Goal: Task Accomplishment & Management: Use online tool/utility

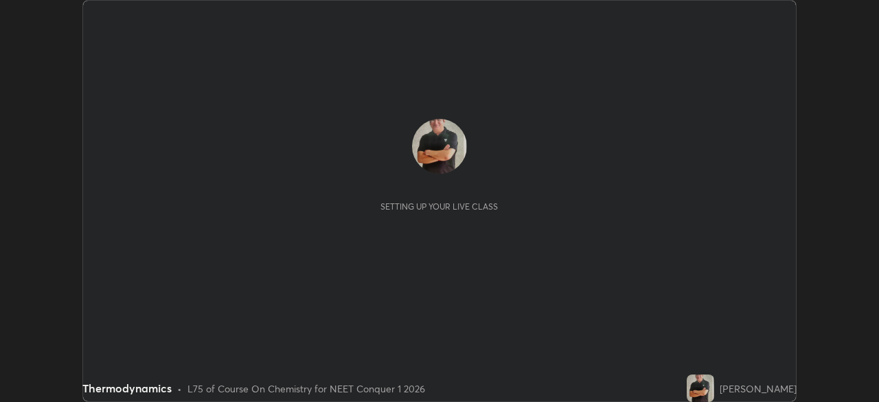
scroll to position [402, 878]
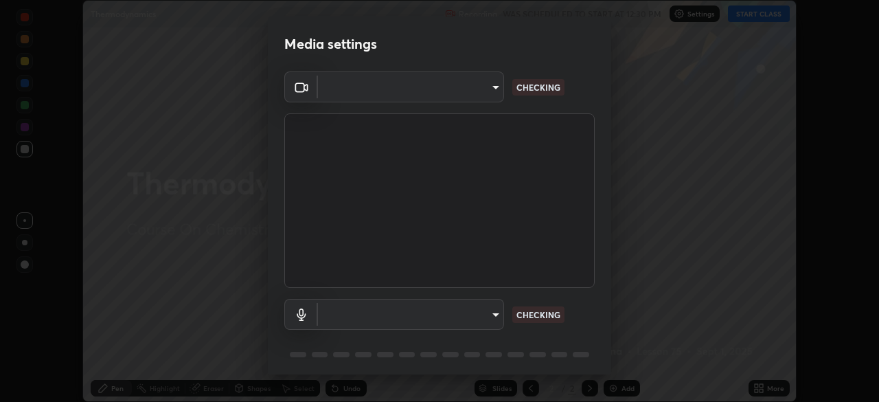
type input "1f3b1a4dbf7f6127e04a7c32b9c59d4571b9df5a52b12507af43ba0352f2305c"
click at [492, 314] on body "Erase all Thermodynamics Recording WAS SCHEDULED TO START AT 12:30 PM Settings …" at bounding box center [439, 201] width 879 height 402
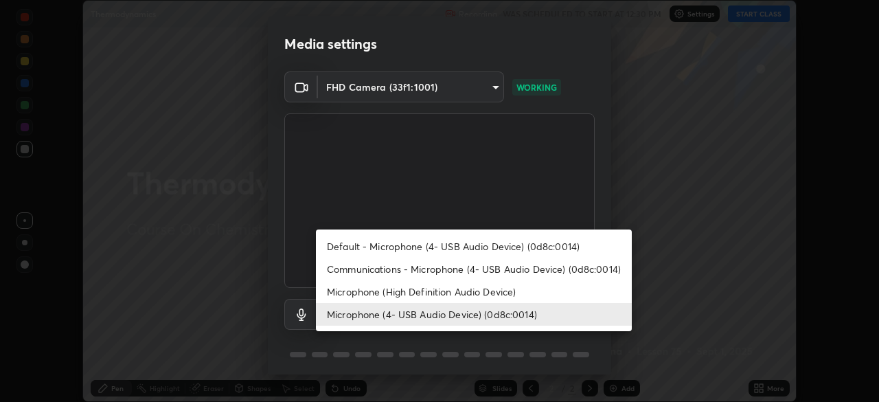
click at [457, 284] on li "Microphone (High Definition Audio Device)" at bounding box center [474, 291] width 316 height 23
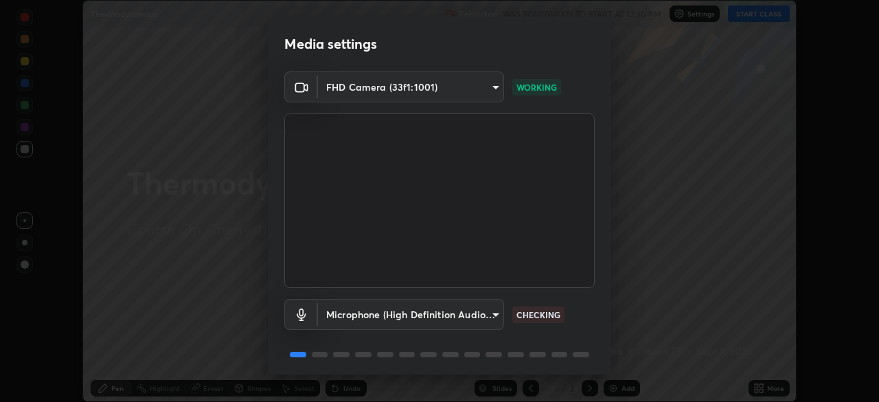
click at [474, 314] on body "Erase all Thermodynamics Recording WAS SCHEDULED TO START AT 12:30 PM Settings …" at bounding box center [439, 201] width 879 height 402
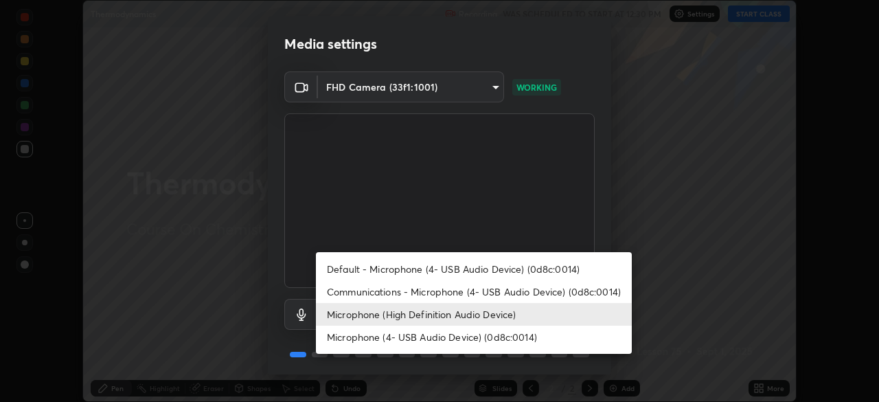
click at [485, 338] on li "Microphone (4- USB Audio Device) (0d8c:0014)" at bounding box center [474, 336] width 316 height 23
type input "e5b627718591eeaf1f58acbce375d66896c0403349ed2b511c0f677bbfff9090"
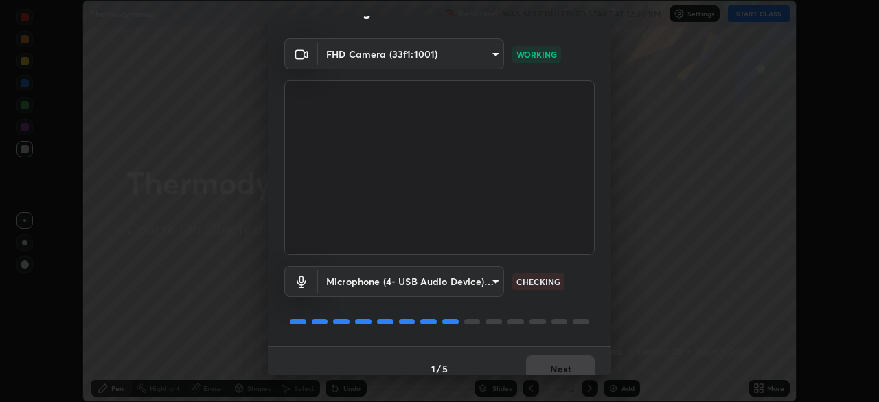
scroll to position [48, 0]
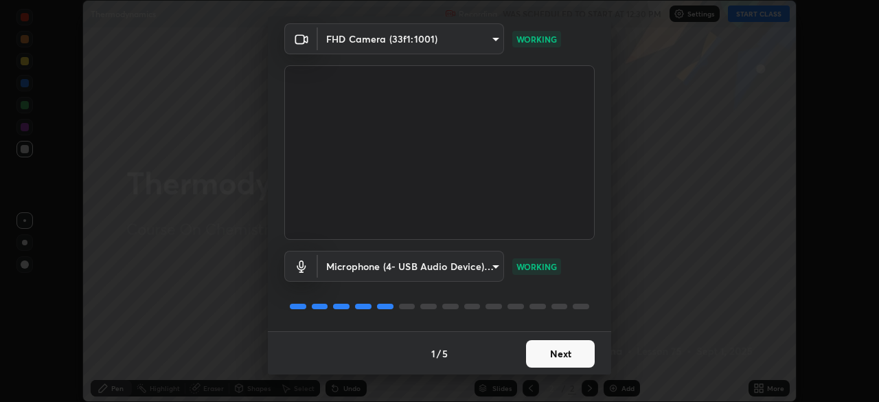
click at [564, 356] on button "Next" at bounding box center [560, 353] width 69 height 27
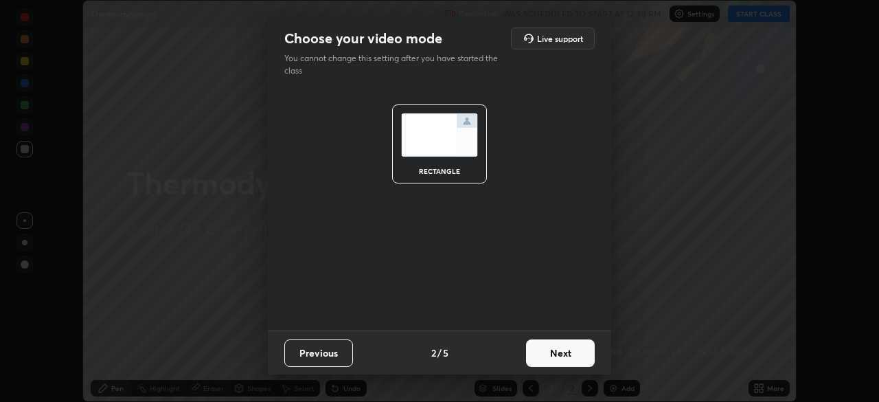
scroll to position [0, 0]
click at [567, 356] on button "Next" at bounding box center [560, 352] width 69 height 27
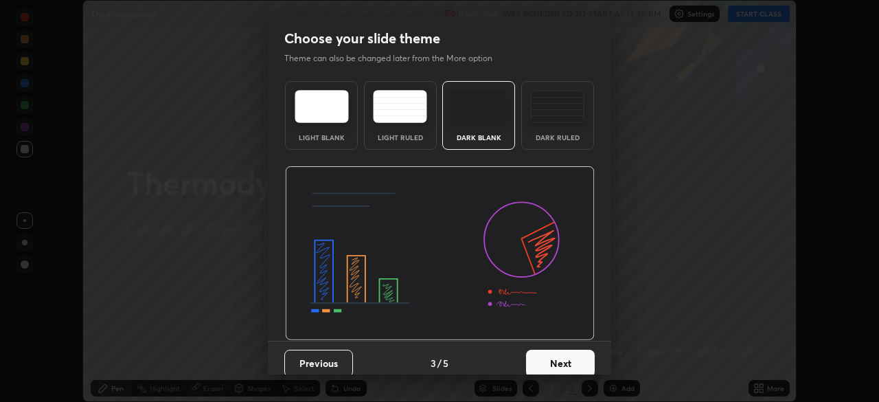
click at [576, 359] on button "Next" at bounding box center [560, 362] width 69 height 27
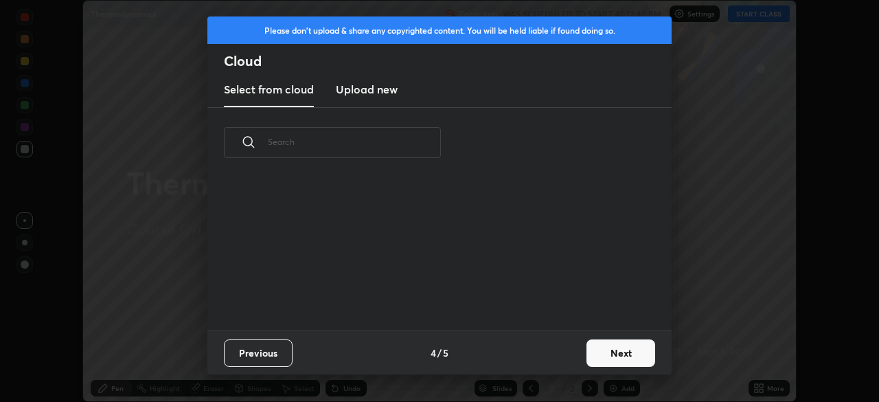
click at [613, 356] on button "Next" at bounding box center [620, 352] width 69 height 27
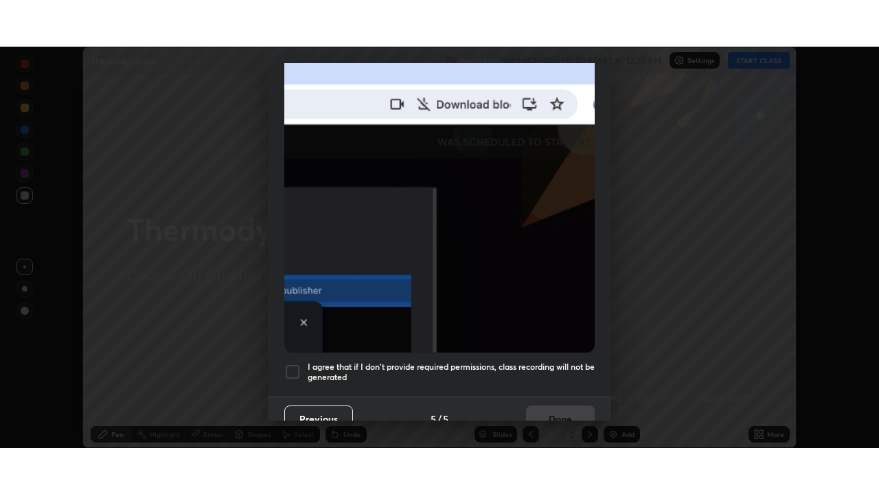
scroll to position [328, 0]
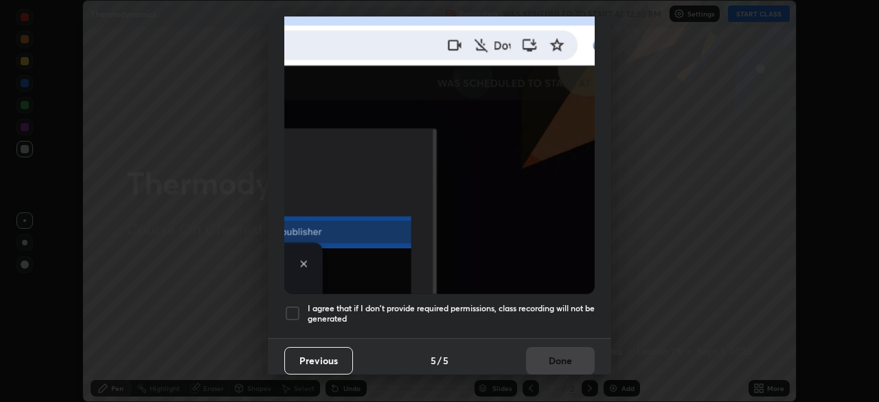
click at [293, 305] on div at bounding box center [292, 313] width 16 height 16
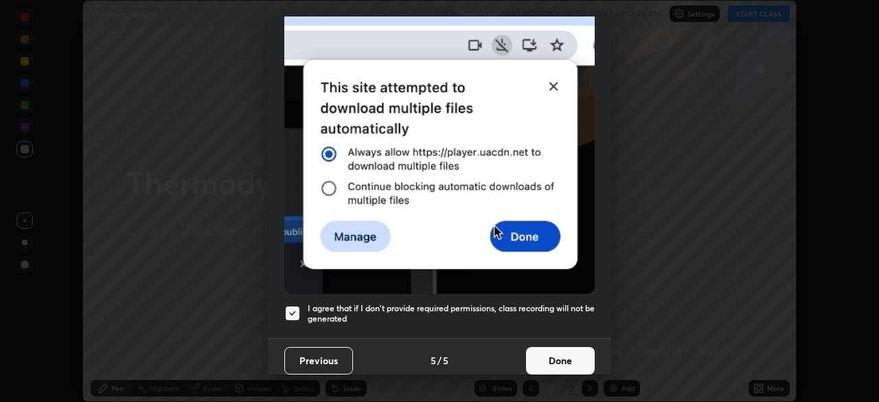
click at [557, 350] on button "Done" at bounding box center [560, 360] width 69 height 27
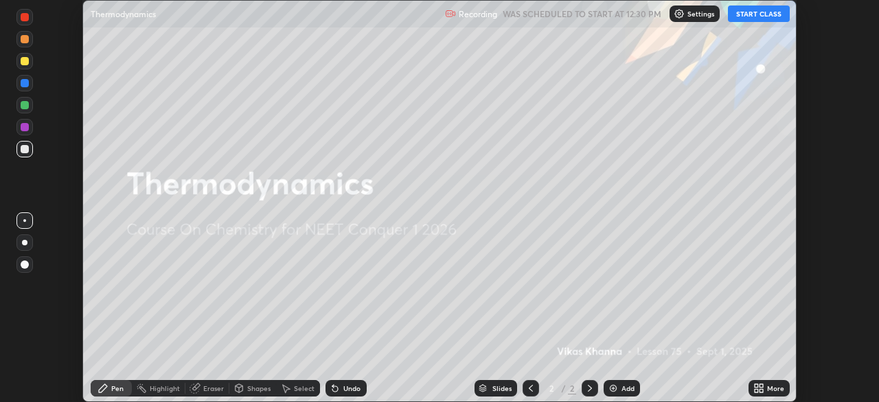
click at [754, 13] on button "START CLASS" at bounding box center [759, 13] width 62 height 16
click at [772, 389] on div "More" at bounding box center [775, 387] width 17 height 7
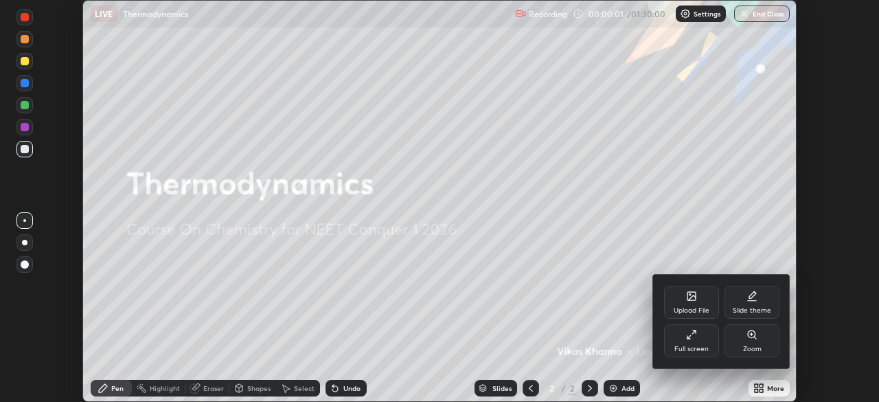
click at [692, 343] on div "Full screen" at bounding box center [691, 340] width 55 height 33
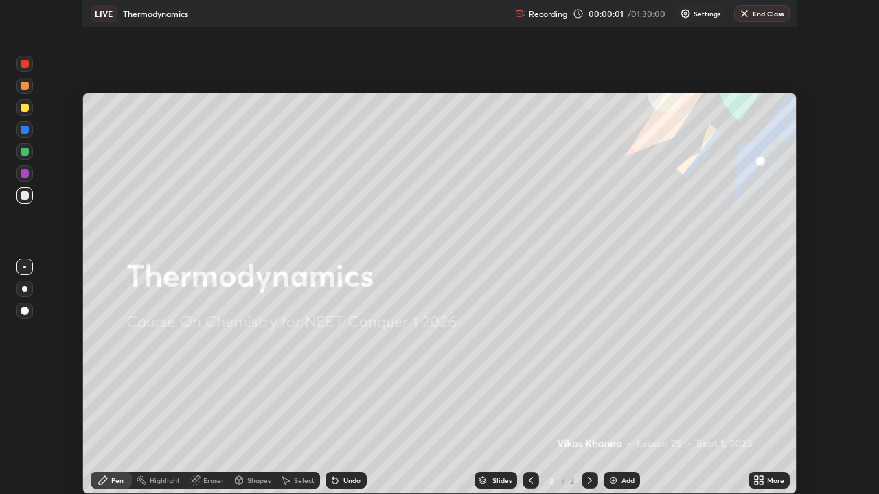
scroll to position [494, 879]
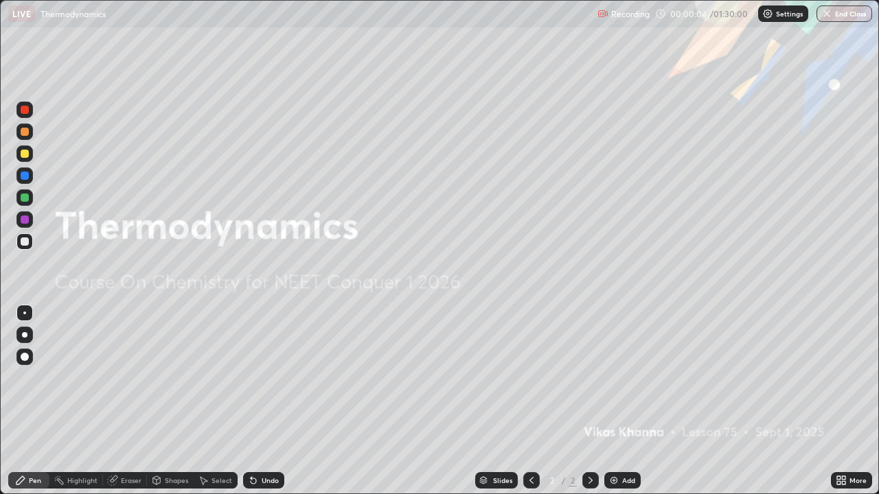
click at [39, 401] on div "Pen" at bounding box center [35, 480] width 12 height 7
click at [30, 355] on div at bounding box center [24, 357] width 16 height 16
click at [27, 154] on div at bounding box center [25, 154] width 8 height 8
click at [614, 401] on img at bounding box center [613, 480] width 11 height 11
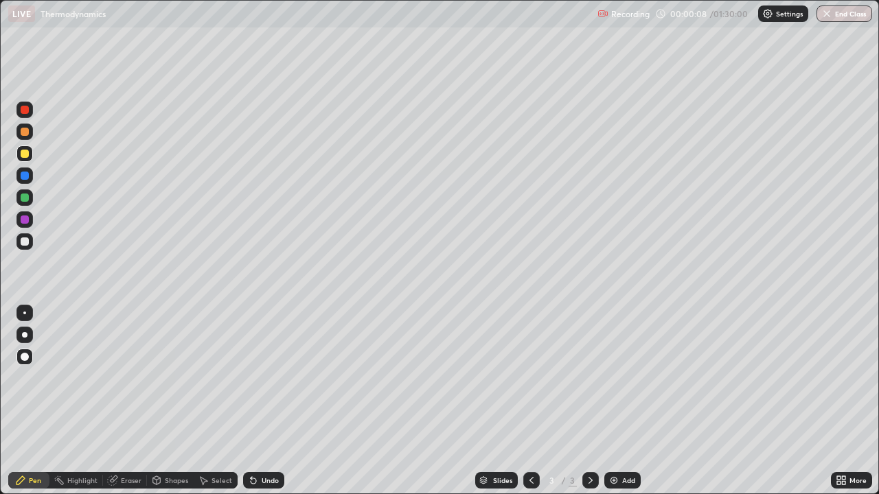
click at [170, 401] on div "Shapes" at bounding box center [176, 480] width 23 height 7
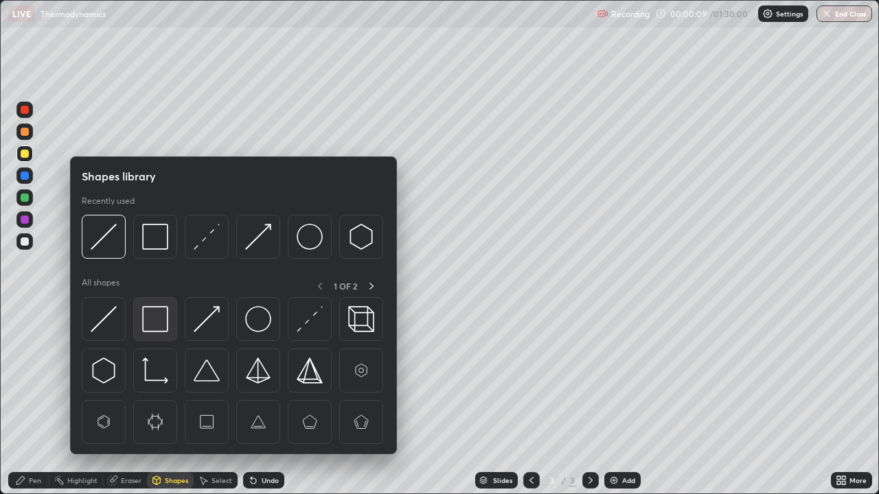
click at [161, 317] on img at bounding box center [155, 319] width 26 height 26
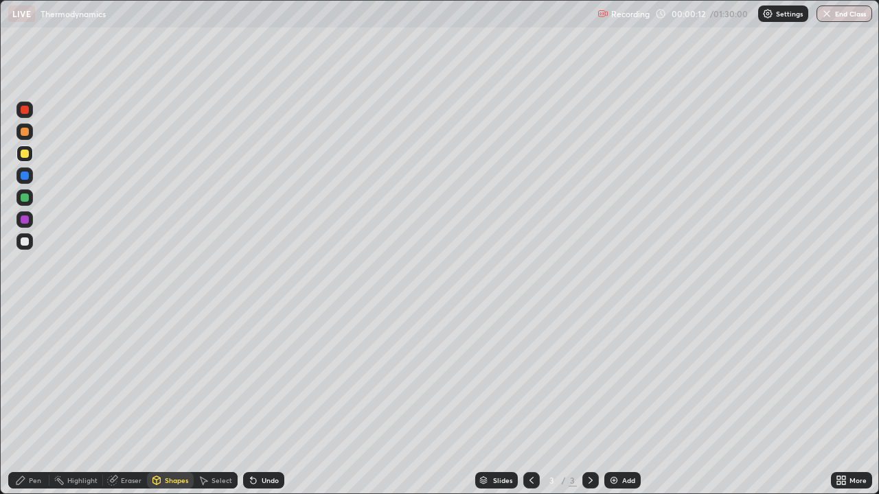
click at [38, 401] on div "Pen" at bounding box center [35, 480] width 12 height 7
click at [629, 401] on div "Add" at bounding box center [628, 480] width 13 height 7
click at [528, 401] on icon at bounding box center [531, 480] width 11 height 11
click at [589, 401] on icon at bounding box center [590, 480] width 11 height 11
click at [182, 401] on div "Shapes" at bounding box center [176, 480] width 23 height 7
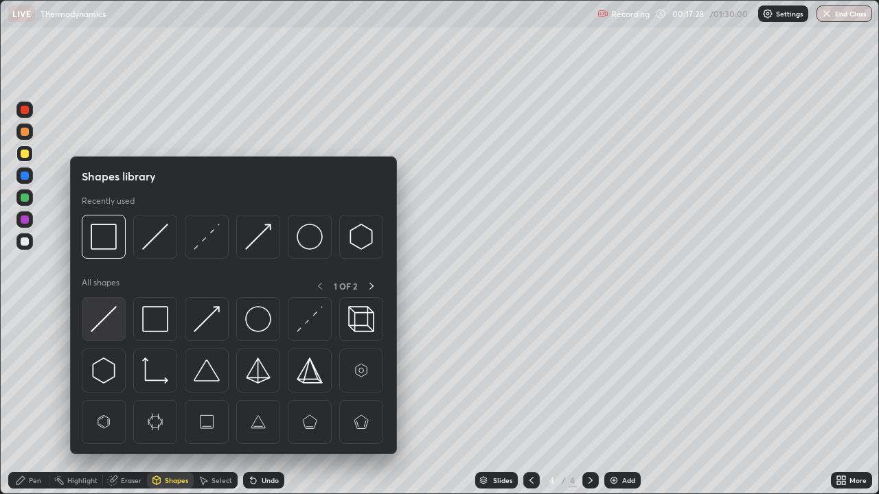
click at [108, 325] on img at bounding box center [104, 319] width 26 height 26
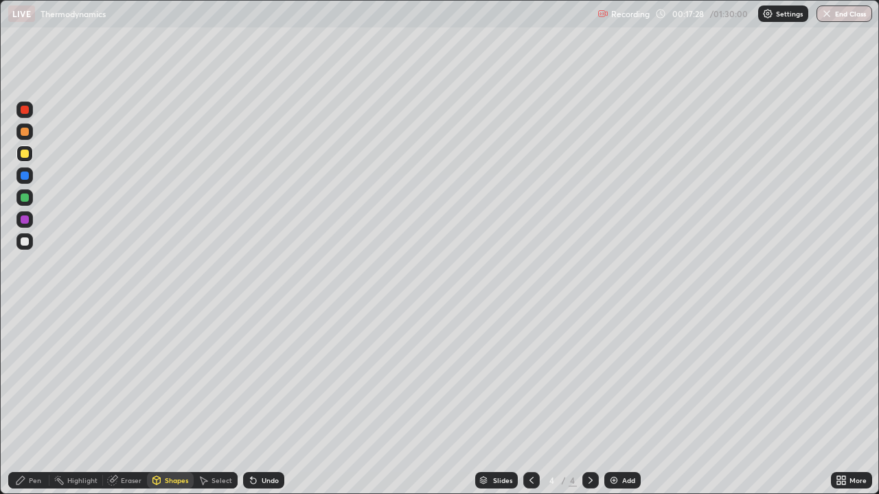
click at [30, 245] on div at bounding box center [24, 241] width 16 height 16
click at [30, 401] on div "Pen" at bounding box center [35, 480] width 12 height 7
click at [279, 401] on div "Undo" at bounding box center [263, 480] width 41 height 16
click at [273, 401] on div "Undo" at bounding box center [270, 480] width 17 height 7
click at [270, 401] on div "Undo" at bounding box center [270, 480] width 17 height 7
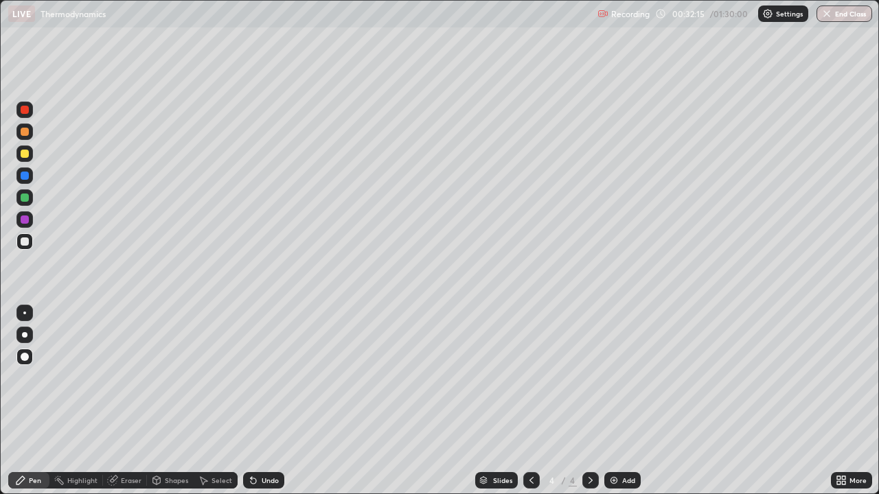
click at [623, 401] on div "Add" at bounding box center [628, 480] width 13 height 7
click at [630, 401] on div "Add" at bounding box center [628, 480] width 13 height 7
click at [622, 401] on div "Add" at bounding box center [628, 480] width 13 height 7
click at [25, 154] on div at bounding box center [25, 154] width 8 height 8
click at [619, 401] on div "Add" at bounding box center [622, 480] width 36 height 16
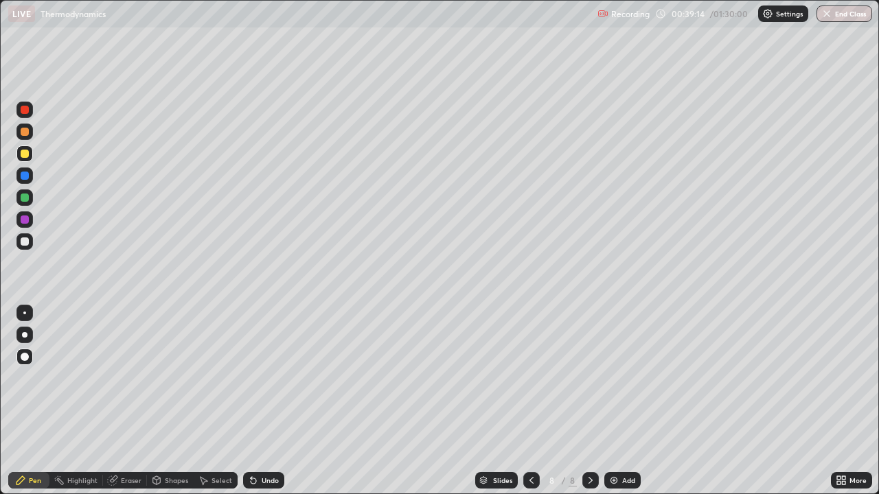
click at [162, 401] on div "Shapes" at bounding box center [170, 480] width 47 height 16
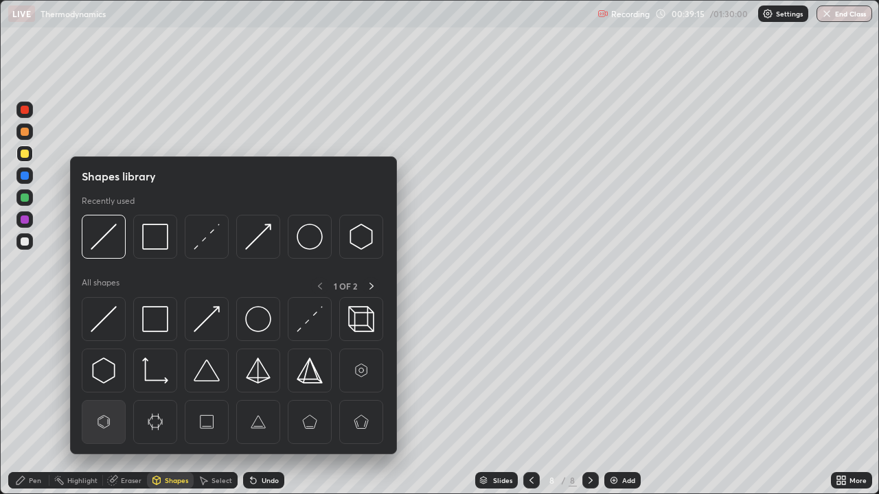
click at [104, 401] on img at bounding box center [104, 422] width 26 height 26
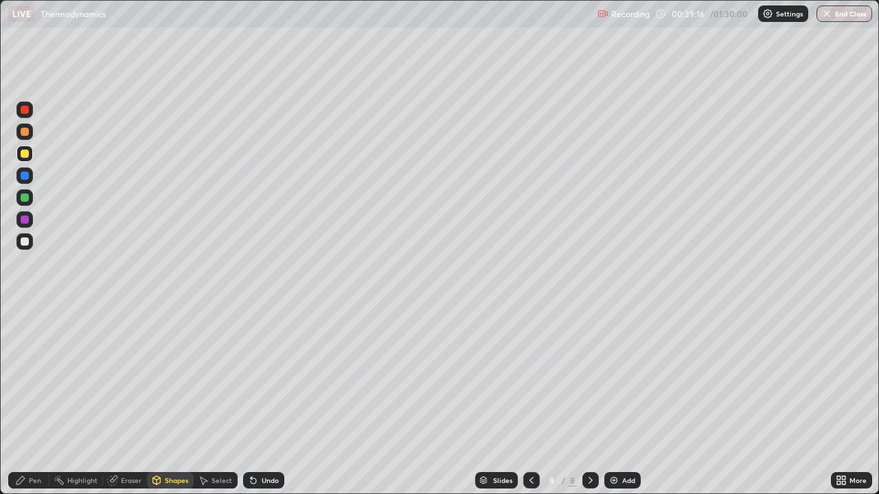
click at [172, 401] on div "Shapes" at bounding box center [176, 480] width 23 height 7
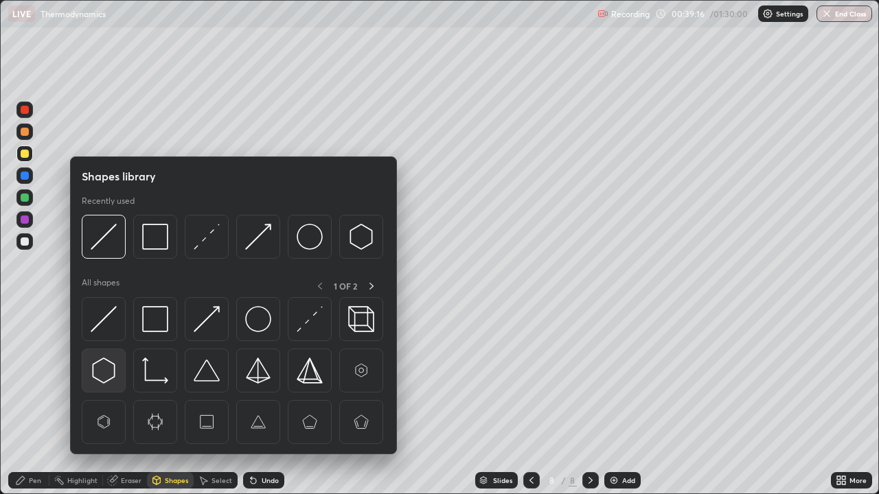
click at [106, 369] on img at bounding box center [104, 371] width 26 height 26
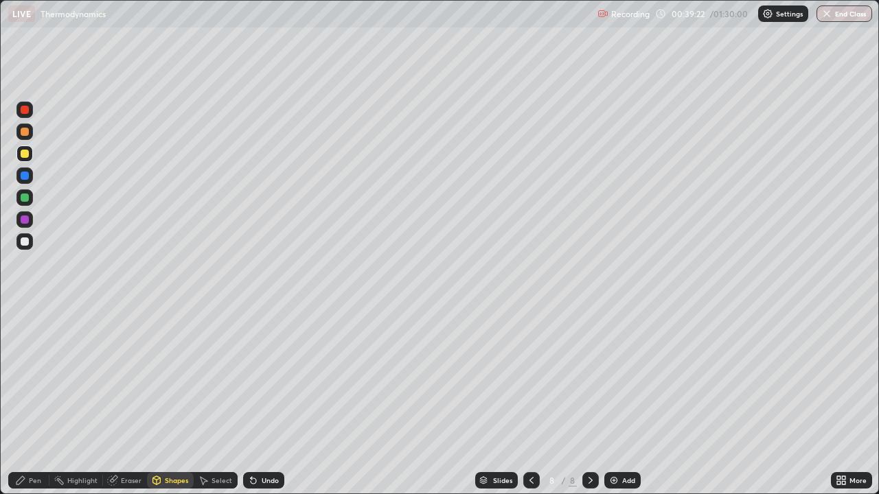
click at [32, 401] on div "Pen" at bounding box center [28, 480] width 41 height 16
click at [30, 221] on div at bounding box center [24, 219] width 16 height 16
click at [528, 401] on icon at bounding box center [531, 480] width 11 height 11
click at [588, 401] on icon at bounding box center [590, 480] width 4 height 7
click at [629, 401] on div "Add" at bounding box center [628, 480] width 13 height 7
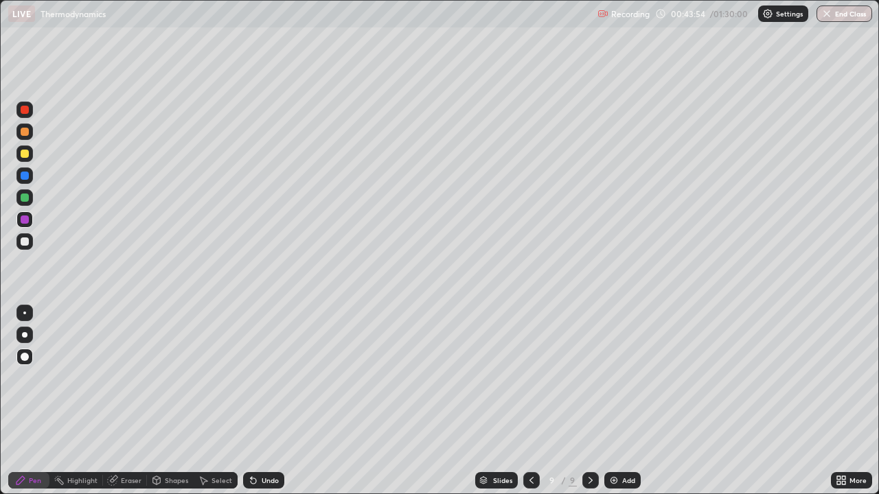
click at [172, 401] on div "Shapes" at bounding box center [176, 480] width 23 height 7
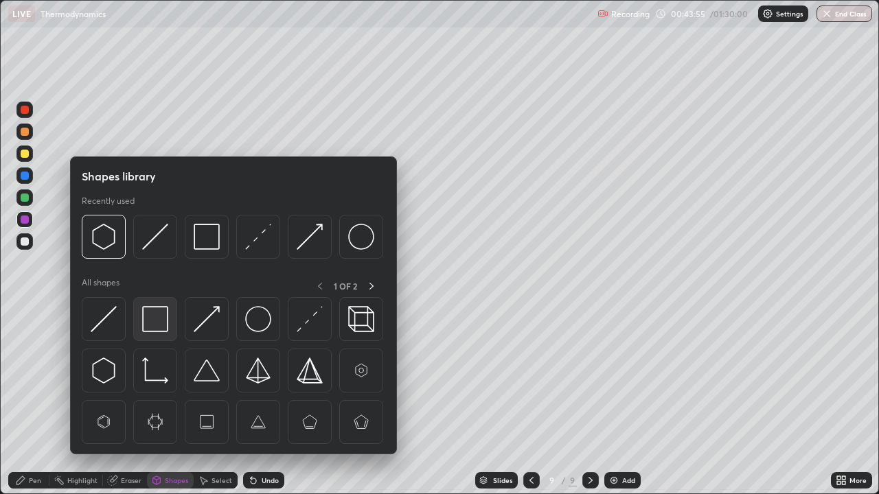
click at [158, 320] on img at bounding box center [155, 319] width 26 height 26
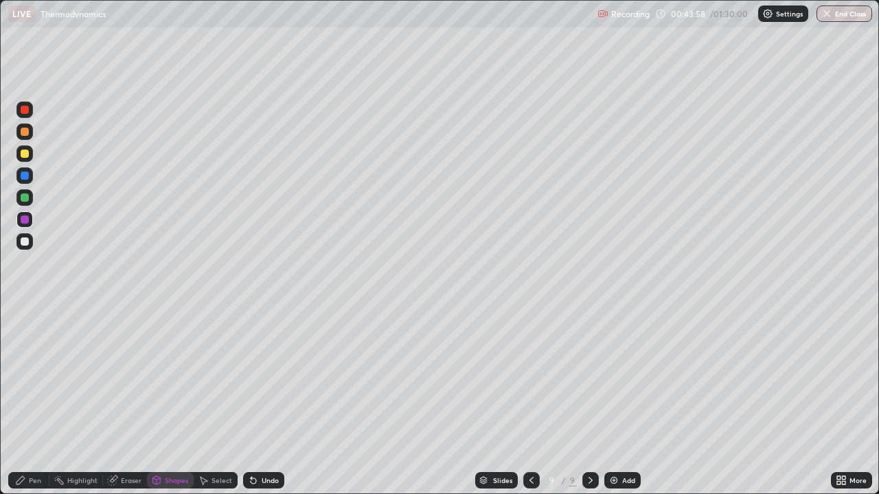
click at [36, 401] on div "Pen" at bounding box center [28, 480] width 41 height 16
click at [25, 176] on div at bounding box center [25, 176] width 8 height 8
click at [30, 176] on div at bounding box center [24, 176] width 16 height 16
click at [713, 401] on div "Slides 9 / 9 Add" at bounding box center [557, 480] width 546 height 27
click at [622, 401] on div "Add" at bounding box center [628, 480] width 13 height 7
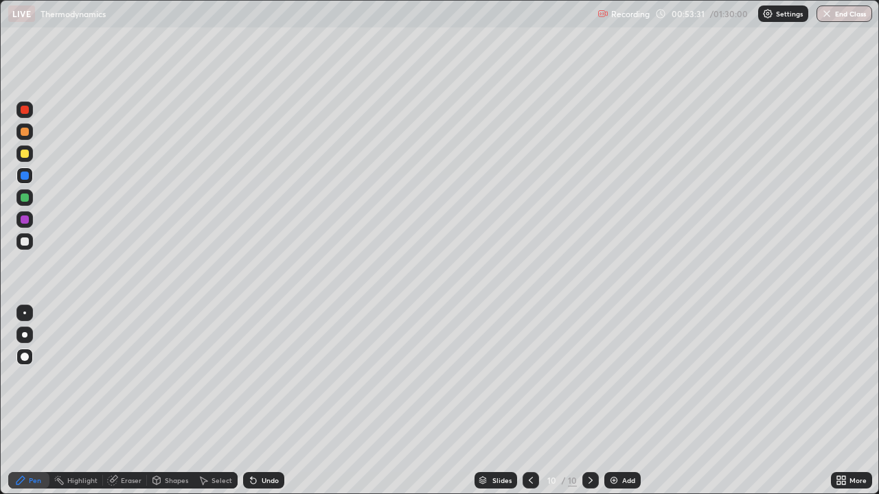
click at [172, 401] on div "Shapes" at bounding box center [176, 480] width 23 height 7
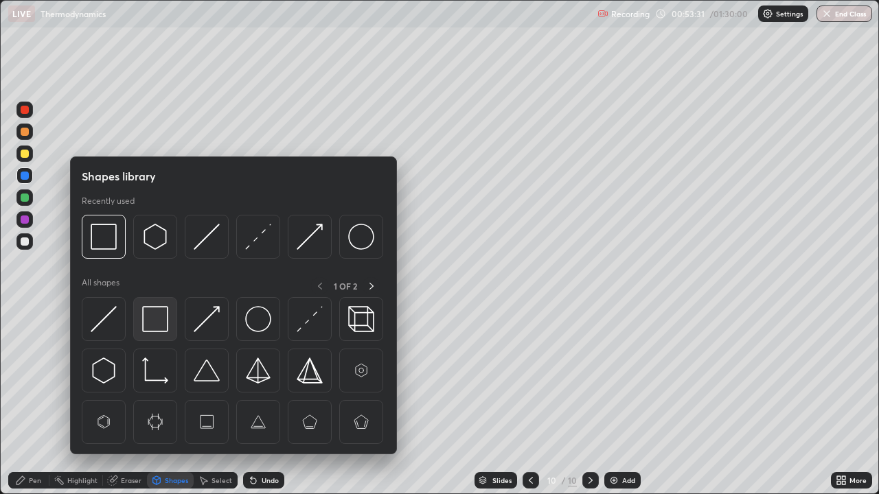
click at [158, 316] on img at bounding box center [155, 319] width 26 height 26
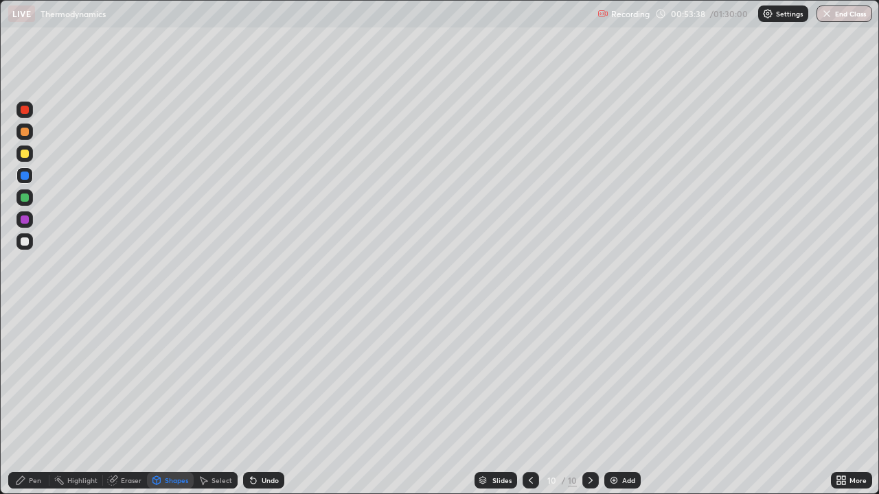
click at [169, 401] on div "Shapes" at bounding box center [176, 480] width 23 height 7
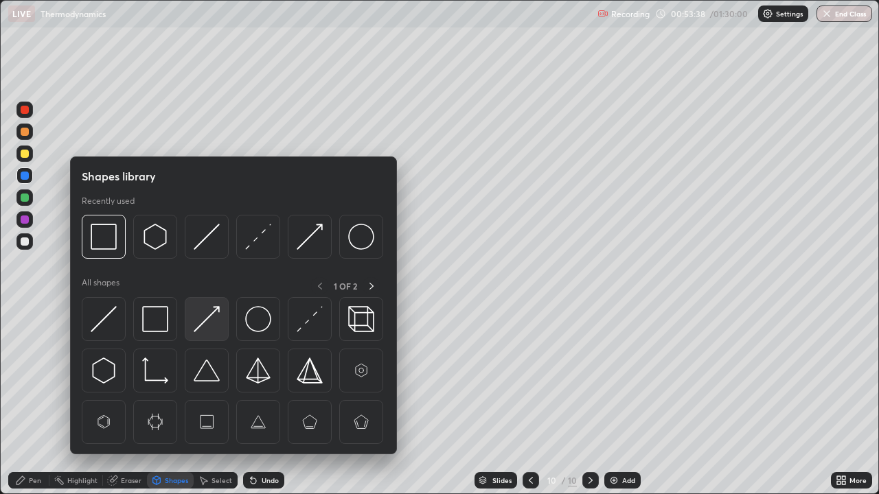
click at [201, 319] on img at bounding box center [207, 319] width 26 height 26
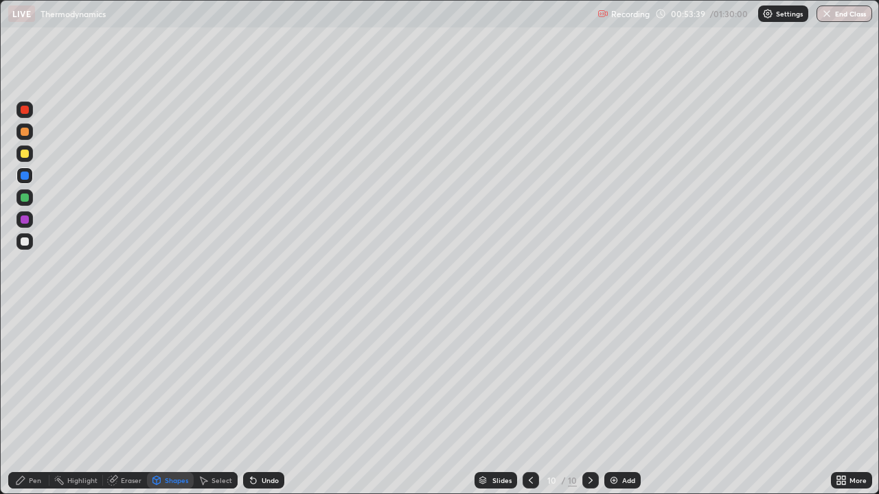
click at [25, 196] on div at bounding box center [25, 198] width 8 height 8
click at [173, 401] on div "Shapes" at bounding box center [176, 480] width 23 height 7
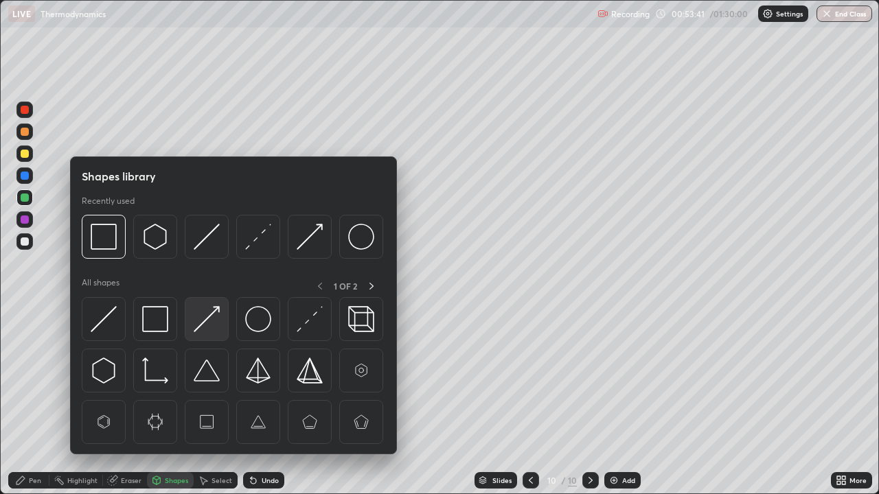
click at [200, 327] on img at bounding box center [207, 319] width 26 height 26
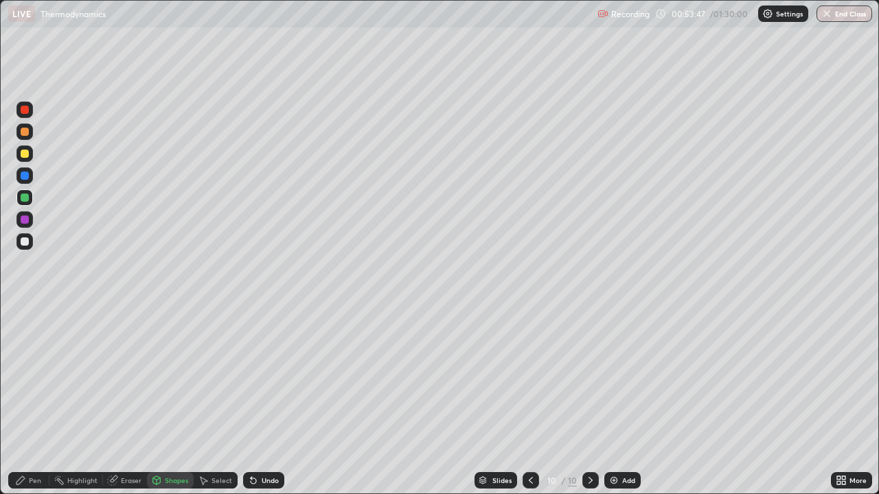
click at [27, 401] on div "Pen" at bounding box center [28, 480] width 41 height 16
click at [27, 220] on div at bounding box center [25, 220] width 8 height 8
click at [625, 401] on div "Add" at bounding box center [628, 480] width 13 height 7
click at [178, 401] on div "Shapes" at bounding box center [176, 480] width 23 height 7
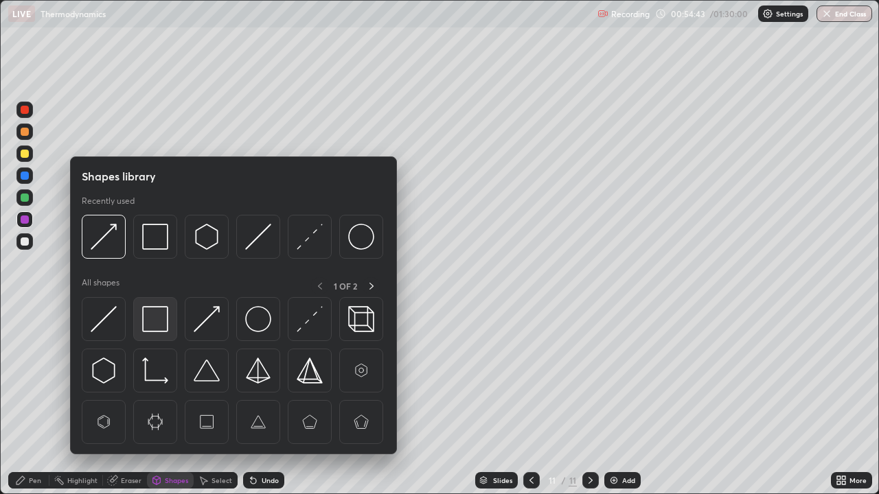
click at [160, 323] on img at bounding box center [155, 319] width 26 height 26
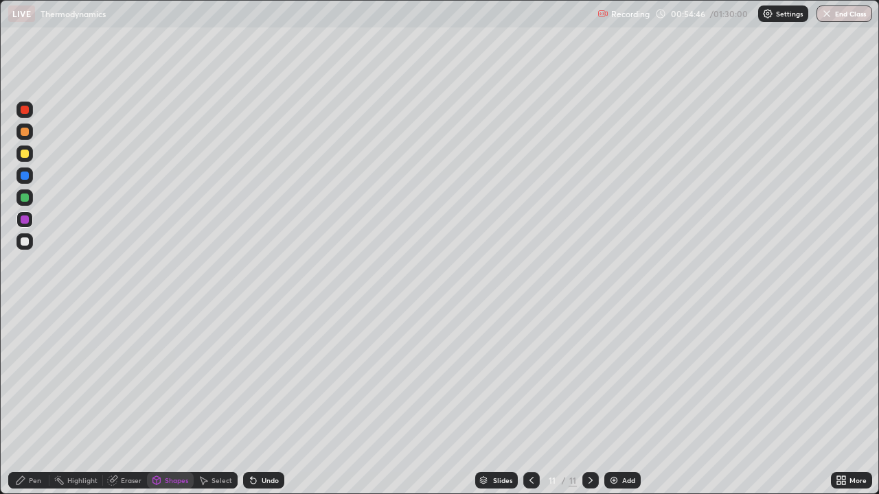
click at [279, 401] on div "Undo" at bounding box center [263, 480] width 41 height 16
click at [169, 401] on div "Shapes" at bounding box center [176, 480] width 23 height 7
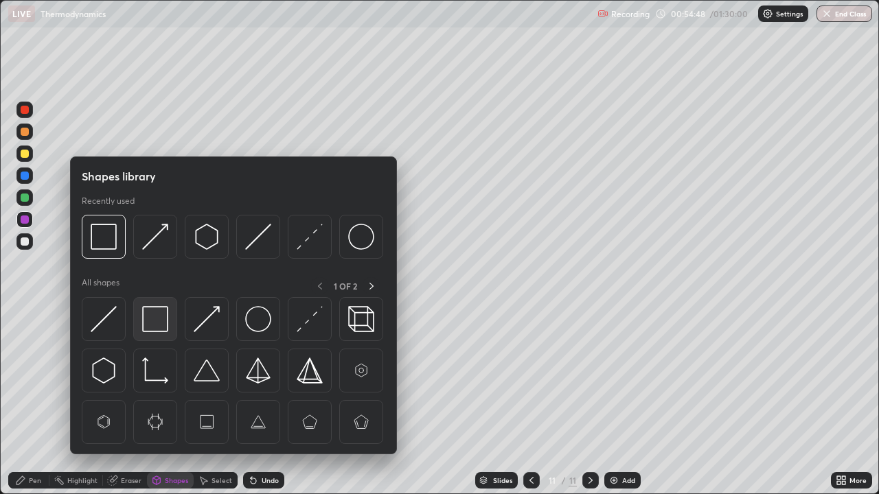
click at [157, 321] on img at bounding box center [155, 319] width 26 height 26
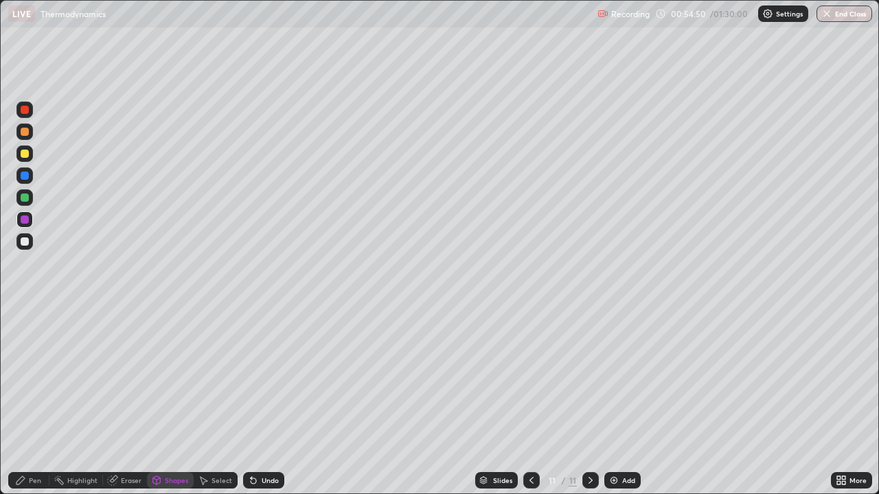
click at [33, 401] on div "Pen" at bounding box center [35, 480] width 12 height 7
click at [23, 152] on div at bounding box center [25, 154] width 8 height 8
click at [170, 401] on div "Shapes" at bounding box center [176, 480] width 23 height 7
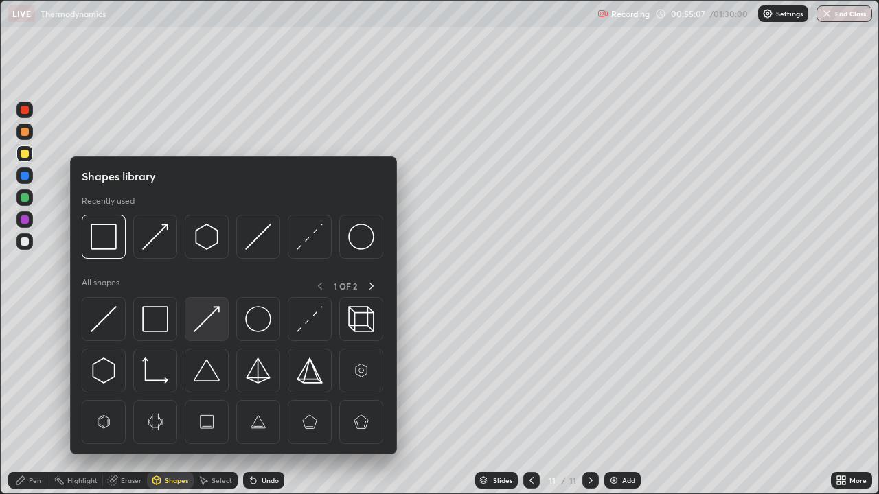
click at [204, 326] on img at bounding box center [207, 319] width 26 height 26
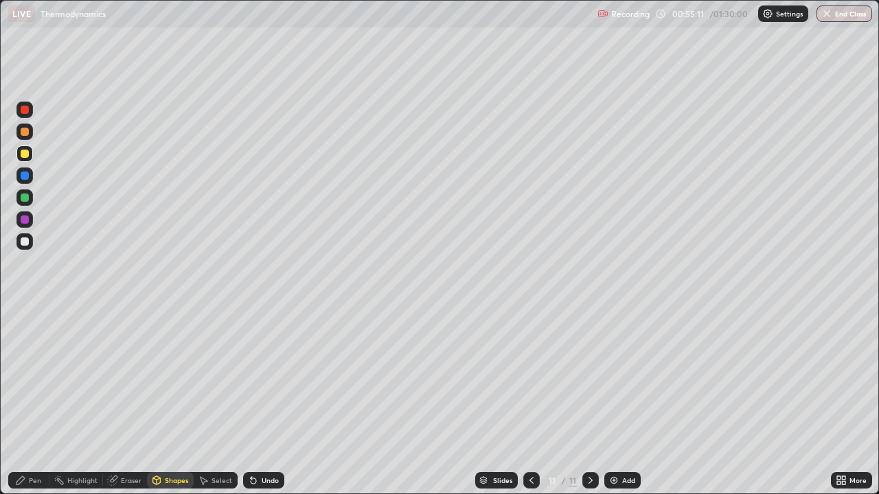
click at [172, 401] on div "Shapes" at bounding box center [170, 480] width 47 height 16
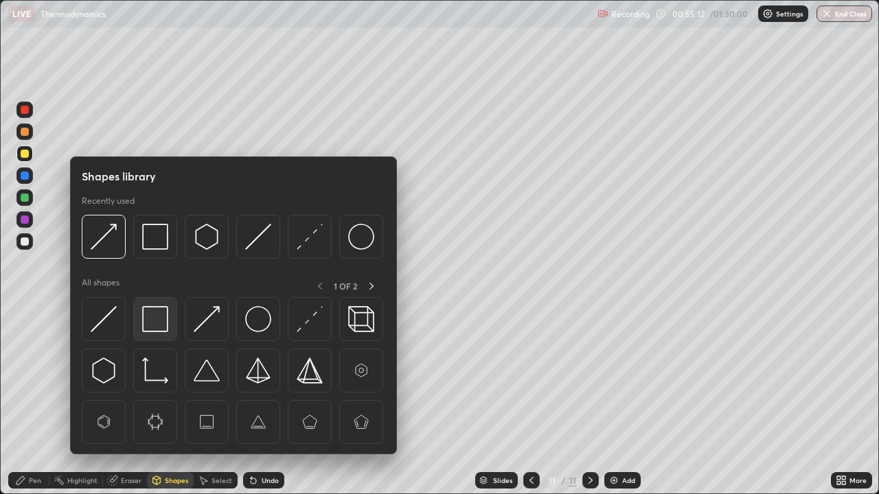
click at [157, 320] on img at bounding box center [155, 319] width 26 height 26
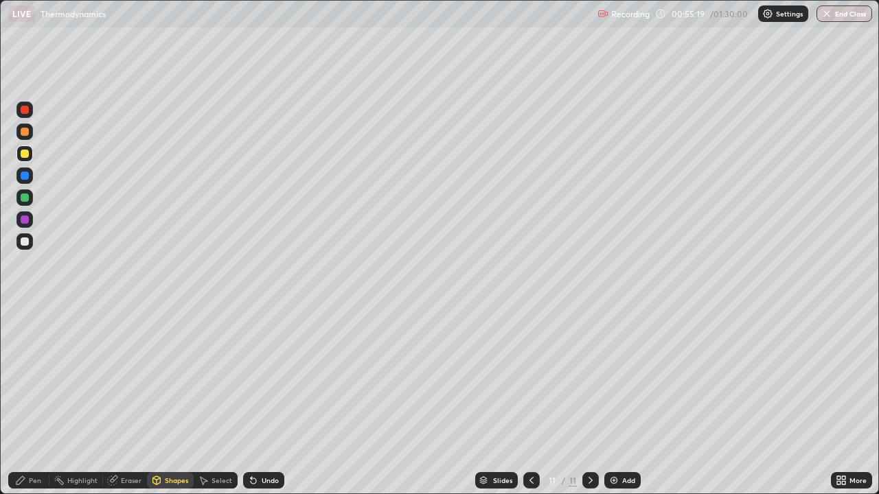
click at [36, 401] on div "Pen" at bounding box center [35, 480] width 12 height 7
click at [28, 218] on div at bounding box center [25, 220] width 8 height 8
click at [530, 401] on icon at bounding box center [531, 480] width 11 height 11
click at [528, 401] on icon at bounding box center [531, 480] width 11 height 11
click at [586, 401] on icon at bounding box center [590, 480] width 11 height 11
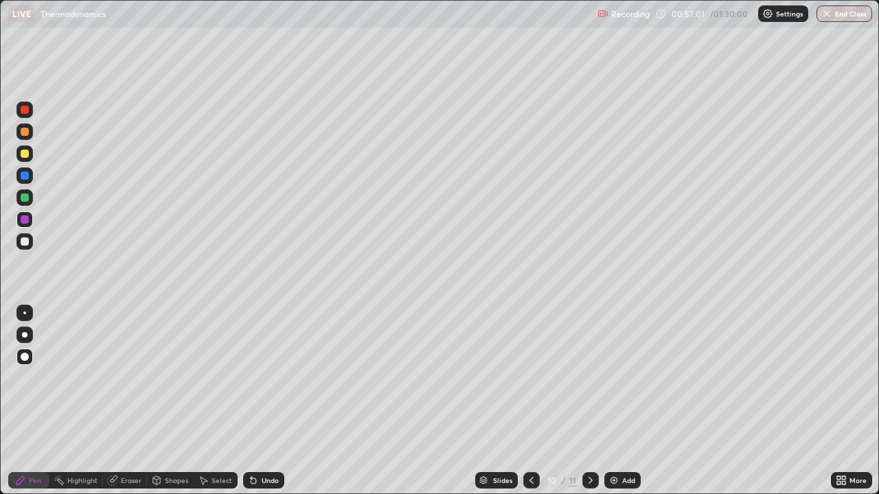
click at [589, 401] on icon at bounding box center [590, 480] width 11 height 11
click at [625, 401] on div "Add" at bounding box center [622, 480] width 36 height 16
click at [163, 401] on div "Shapes" at bounding box center [170, 480] width 47 height 16
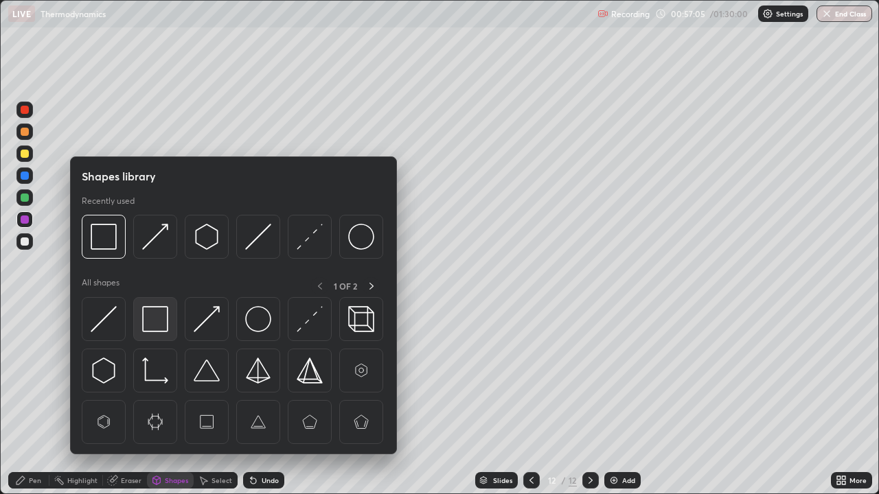
click at [155, 319] on img at bounding box center [155, 319] width 26 height 26
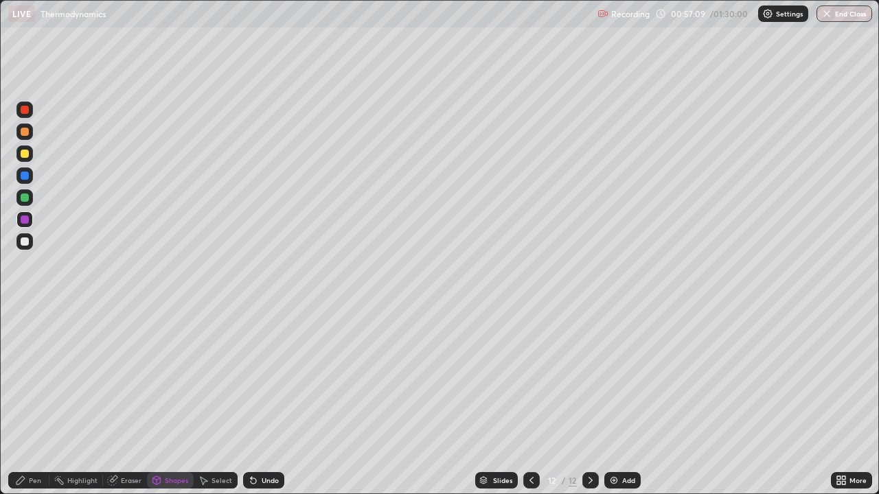
click at [25, 401] on icon at bounding box center [20, 480] width 8 height 8
click at [25, 176] on div at bounding box center [25, 176] width 8 height 8
click at [21, 150] on div at bounding box center [24, 154] width 16 height 16
click at [180, 401] on div "Shapes" at bounding box center [176, 480] width 23 height 7
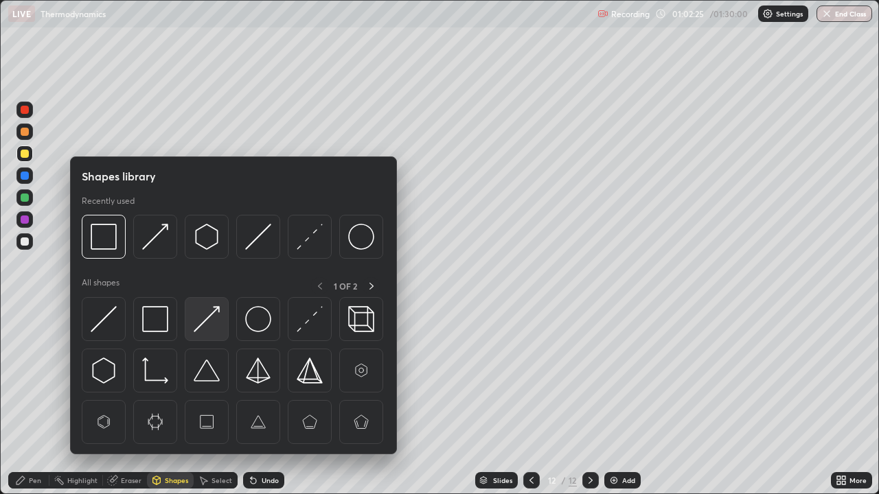
click at [205, 330] on img at bounding box center [207, 319] width 26 height 26
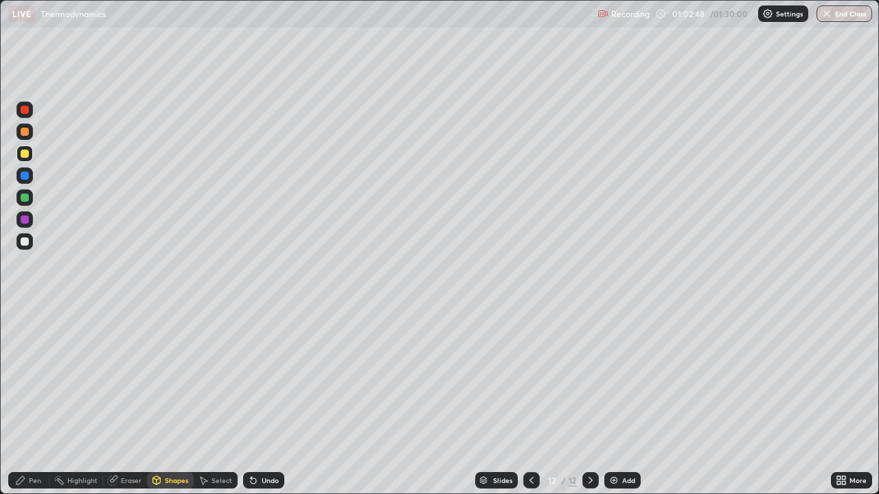
click at [26, 219] on div at bounding box center [25, 220] width 8 height 8
click at [268, 401] on div "Undo" at bounding box center [270, 480] width 17 height 7
click at [266, 401] on div "Undo" at bounding box center [270, 480] width 17 height 7
click at [34, 401] on div "Pen" at bounding box center [35, 480] width 12 height 7
click at [178, 401] on div "Shapes" at bounding box center [176, 480] width 23 height 7
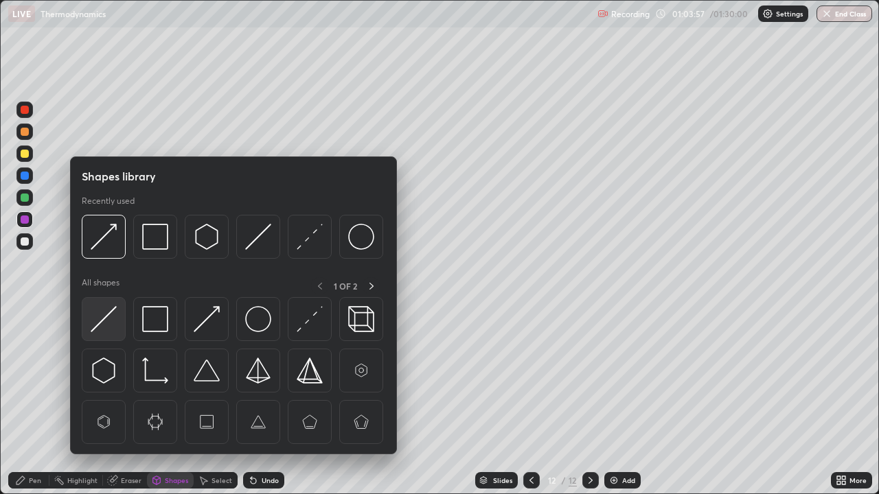
click at [108, 319] on img at bounding box center [104, 319] width 26 height 26
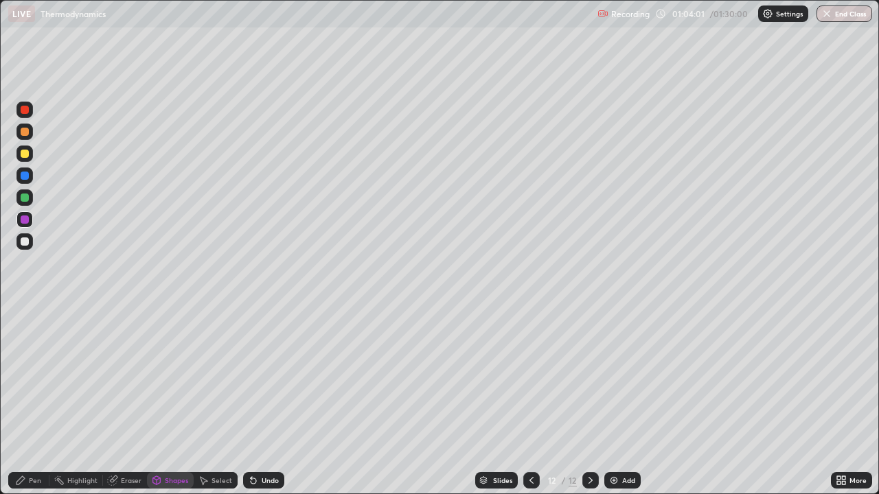
click at [25, 401] on icon at bounding box center [20, 480] width 11 height 11
click at [618, 401] on div "Add" at bounding box center [622, 480] width 36 height 16
click at [21, 401] on icon at bounding box center [20, 480] width 8 height 8
click at [173, 401] on div "Shapes" at bounding box center [176, 480] width 23 height 7
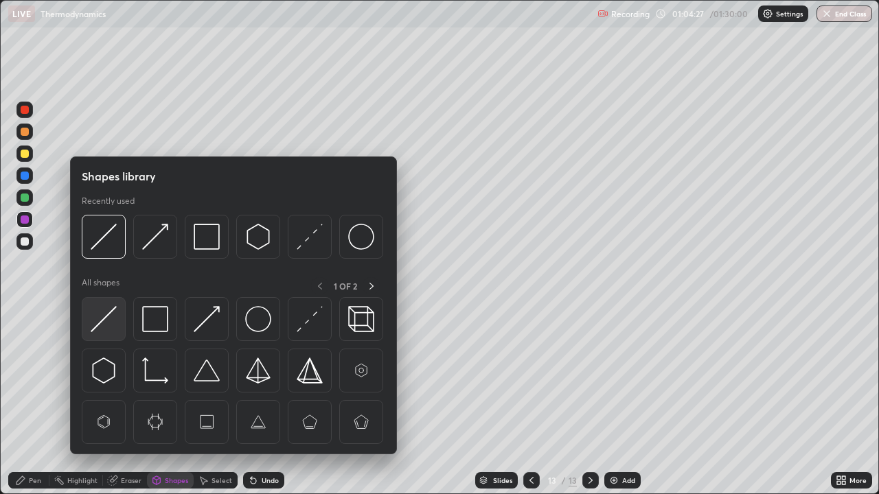
click at [113, 324] on img at bounding box center [104, 319] width 26 height 26
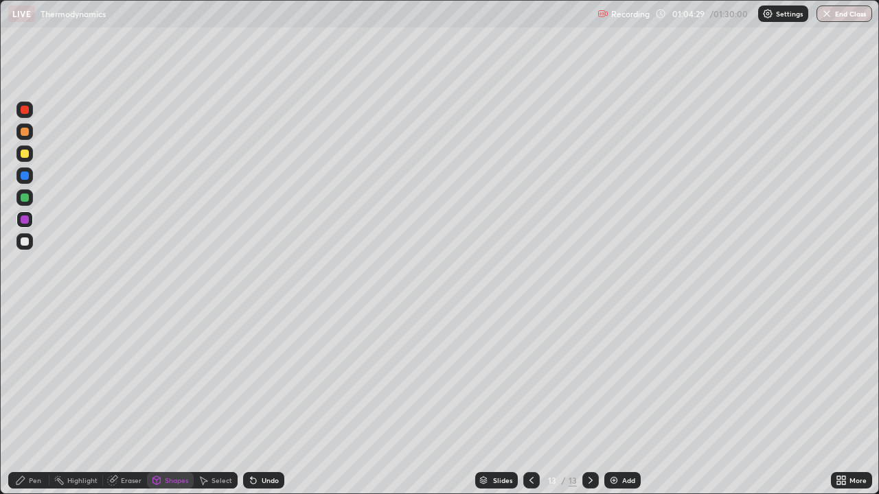
click at [25, 401] on icon at bounding box center [20, 480] width 11 height 11
click at [25, 157] on div at bounding box center [25, 154] width 8 height 8
click at [172, 401] on div "Shapes" at bounding box center [176, 480] width 23 height 7
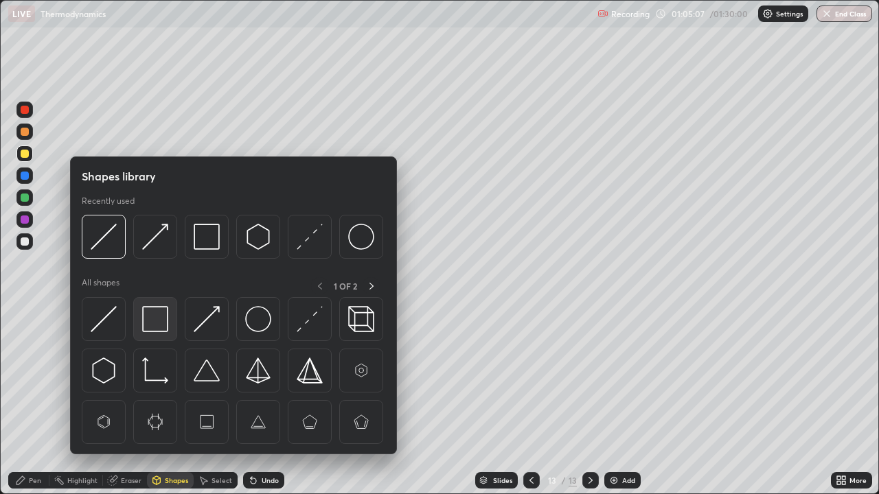
click at [154, 323] on img at bounding box center [155, 319] width 26 height 26
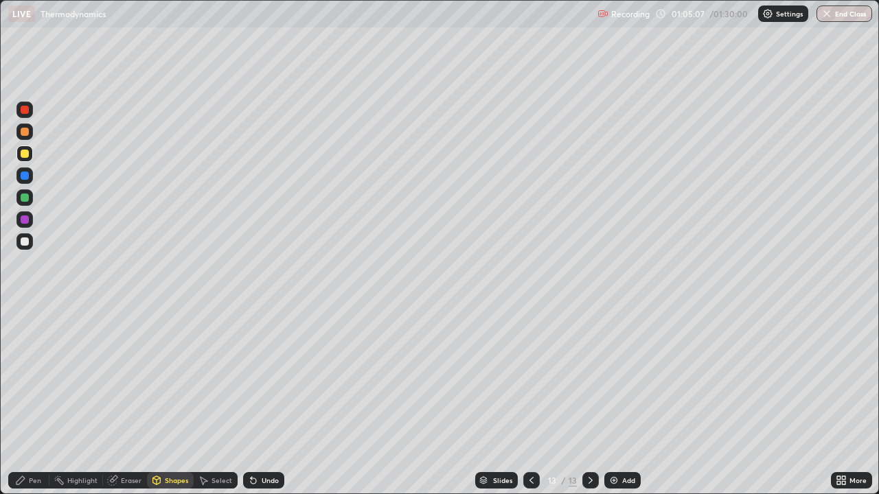
click at [27, 240] on div at bounding box center [25, 242] width 8 height 8
click at [528, 401] on icon at bounding box center [531, 480] width 11 height 11
click at [590, 401] on icon at bounding box center [590, 480] width 11 height 11
click at [262, 401] on div "Undo" at bounding box center [270, 480] width 17 height 7
click at [266, 401] on div "Undo" at bounding box center [270, 480] width 17 height 7
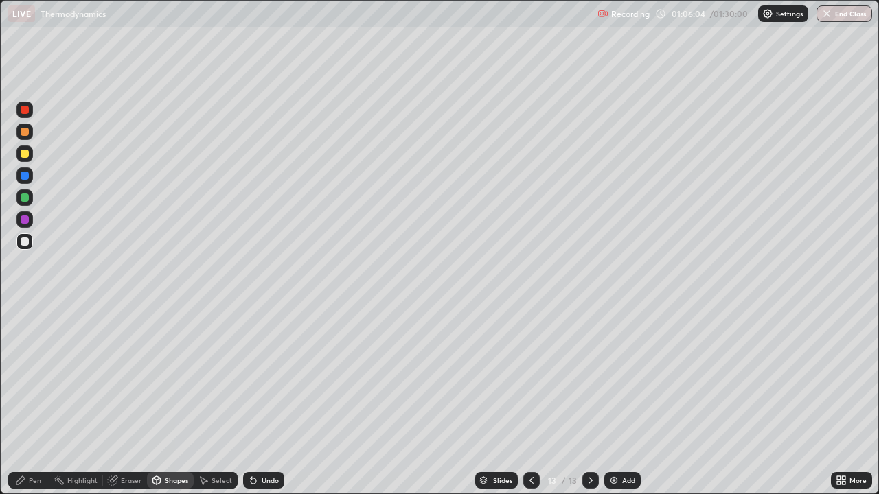
click at [29, 401] on div "Pen" at bounding box center [28, 480] width 41 height 16
click at [25, 221] on div at bounding box center [25, 220] width 8 height 8
click at [168, 401] on div "Shapes" at bounding box center [176, 480] width 23 height 7
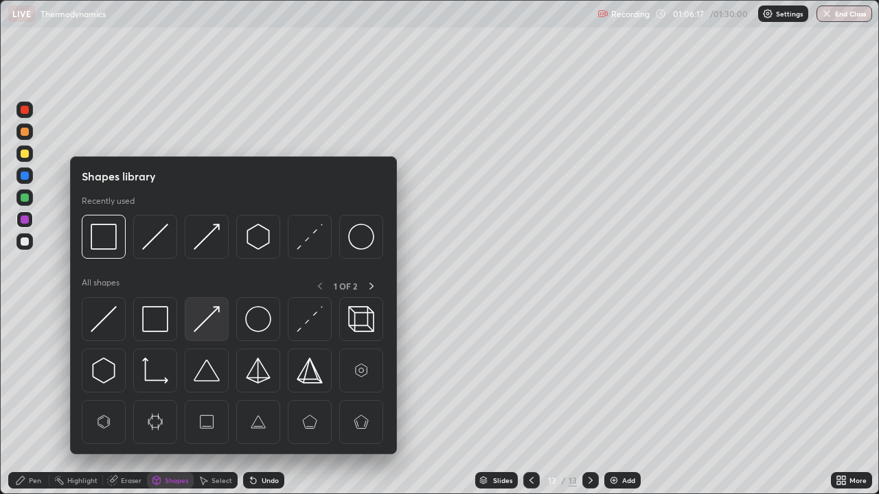
click at [206, 323] on img at bounding box center [207, 319] width 26 height 26
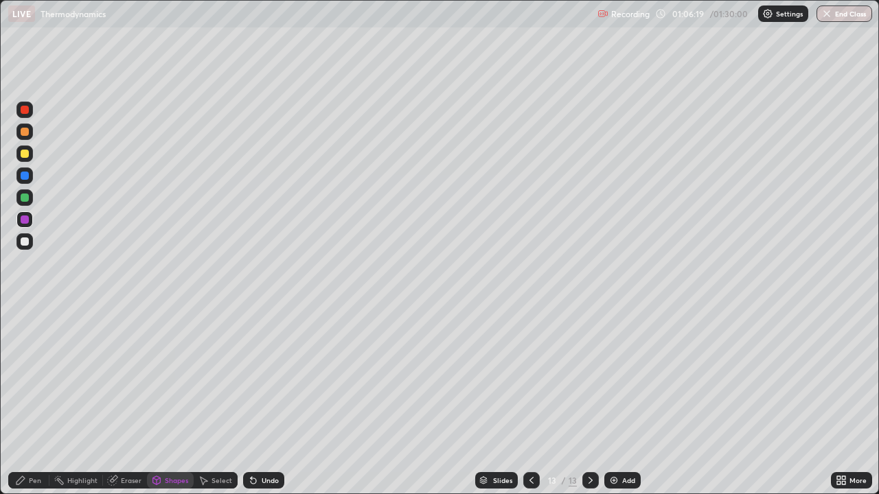
click at [38, 401] on div "Pen" at bounding box center [35, 480] width 12 height 7
click at [620, 401] on div "Add" at bounding box center [622, 480] width 36 height 16
click at [173, 401] on div "Shapes" at bounding box center [176, 480] width 23 height 7
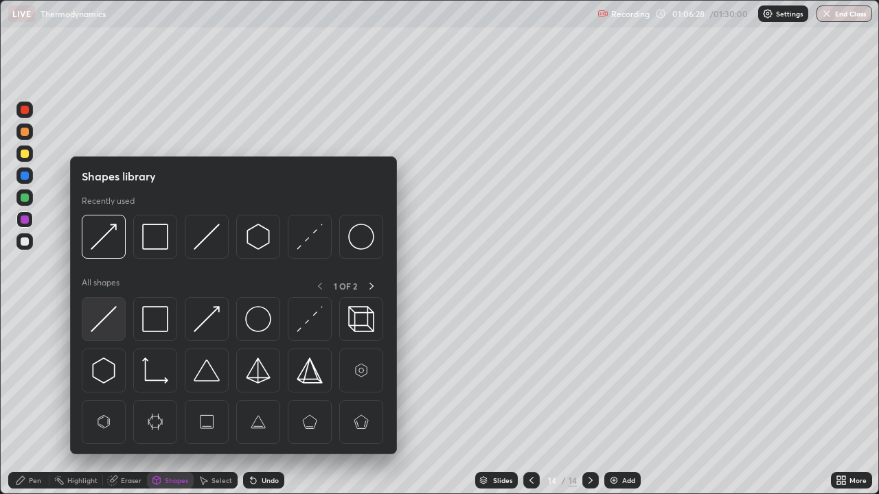
click at [106, 323] on img at bounding box center [104, 319] width 26 height 26
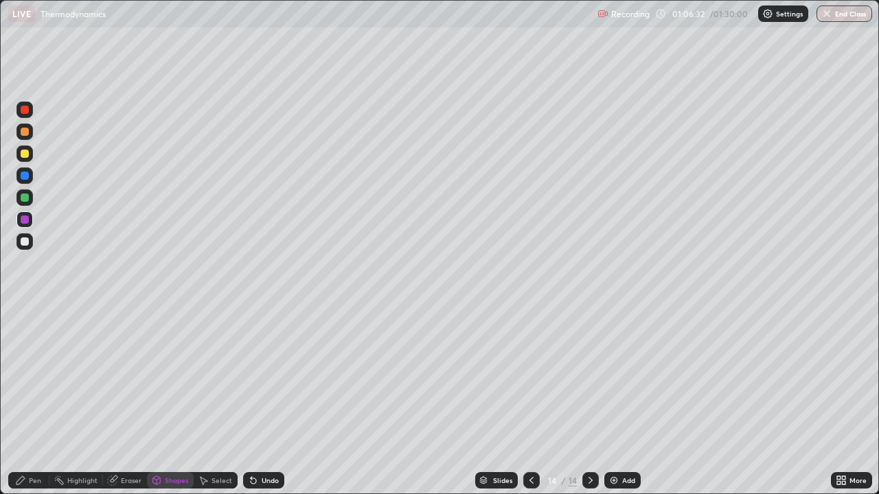
click at [43, 401] on div "Pen" at bounding box center [28, 480] width 41 height 16
click at [30, 152] on div at bounding box center [24, 154] width 16 height 16
click at [168, 401] on div "Shapes" at bounding box center [170, 480] width 47 height 16
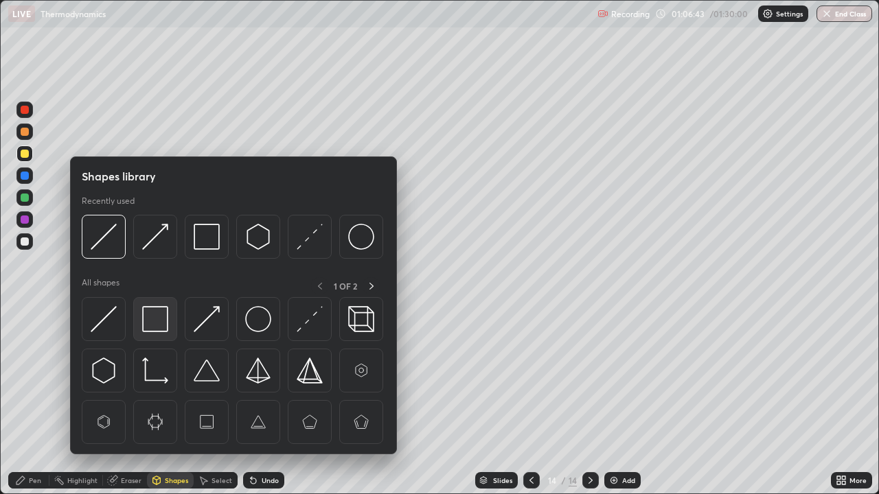
click at [154, 324] on img at bounding box center [155, 319] width 26 height 26
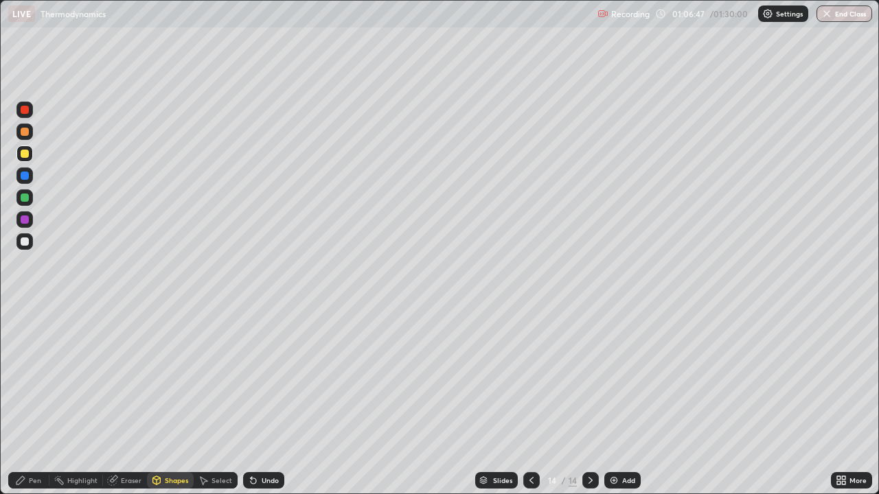
click at [166, 401] on div "Shapes" at bounding box center [170, 480] width 47 height 16
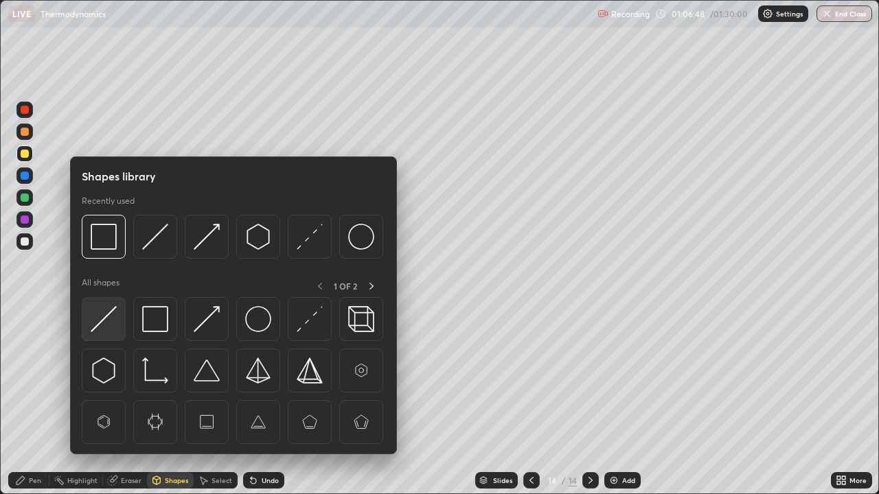
click at [106, 322] on img at bounding box center [104, 319] width 26 height 26
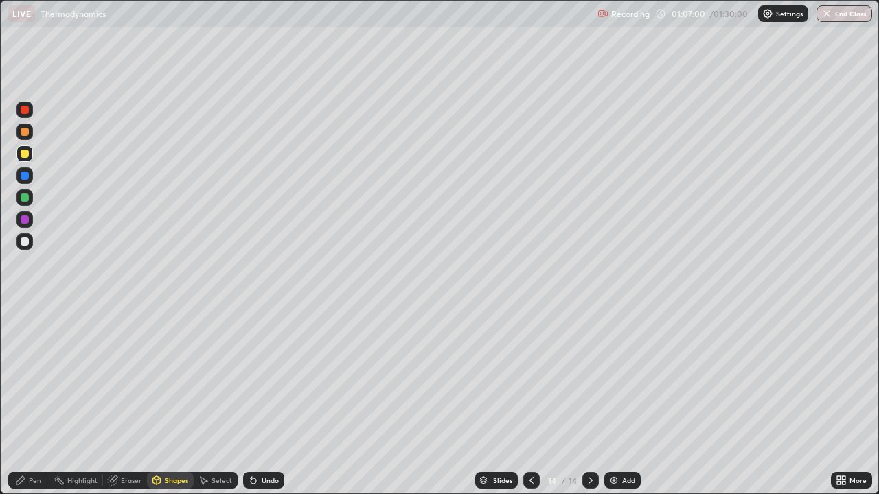
click at [25, 401] on icon at bounding box center [20, 480] width 11 height 11
click at [25, 240] on div at bounding box center [25, 242] width 8 height 8
click at [163, 401] on div "Shapes" at bounding box center [170, 480] width 47 height 16
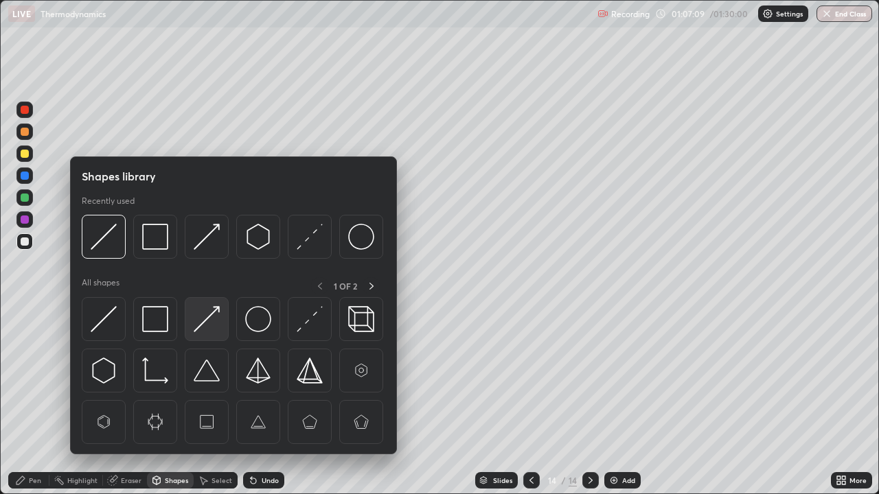
click at [210, 320] on img at bounding box center [207, 319] width 26 height 26
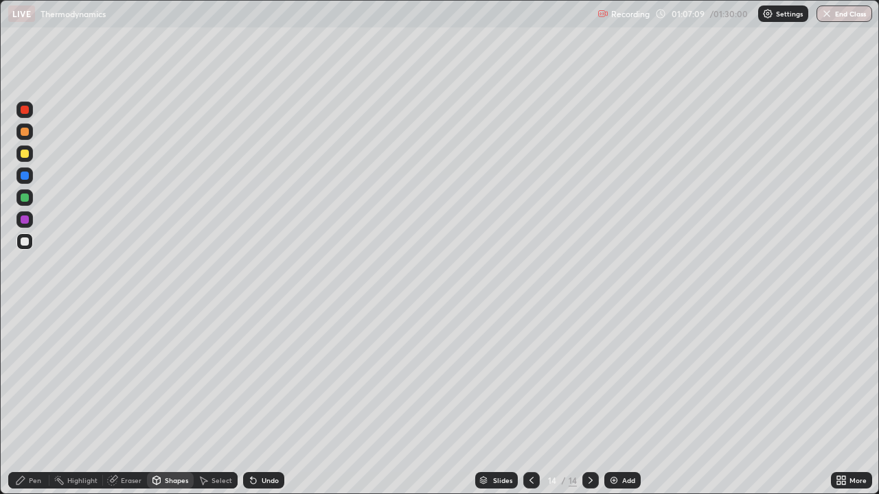
click at [25, 220] on div at bounding box center [25, 220] width 8 height 8
click at [25, 401] on icon at bounding box center [20, 480] width 11 height 11
click at [174, 401] on div "Shapes" at bounding box center [176, 480] width 23 height 7
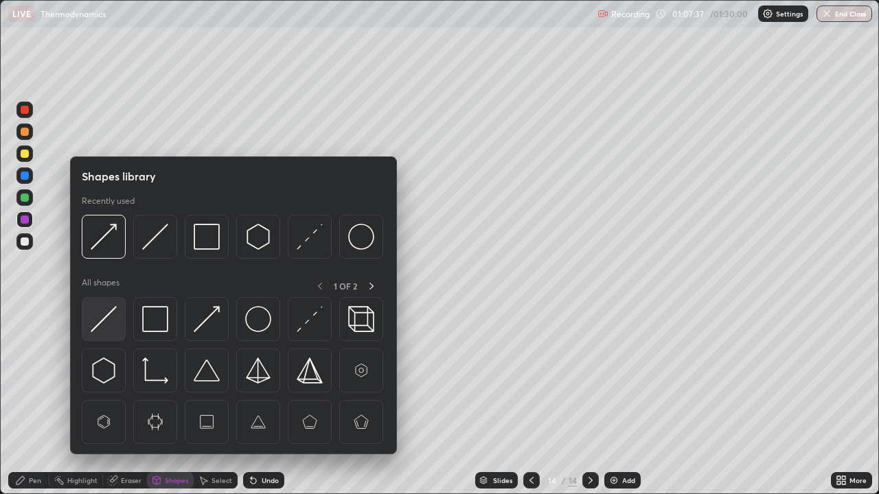
click at [108, 319] on img at bounding box center [104, 319] width 26 height 26
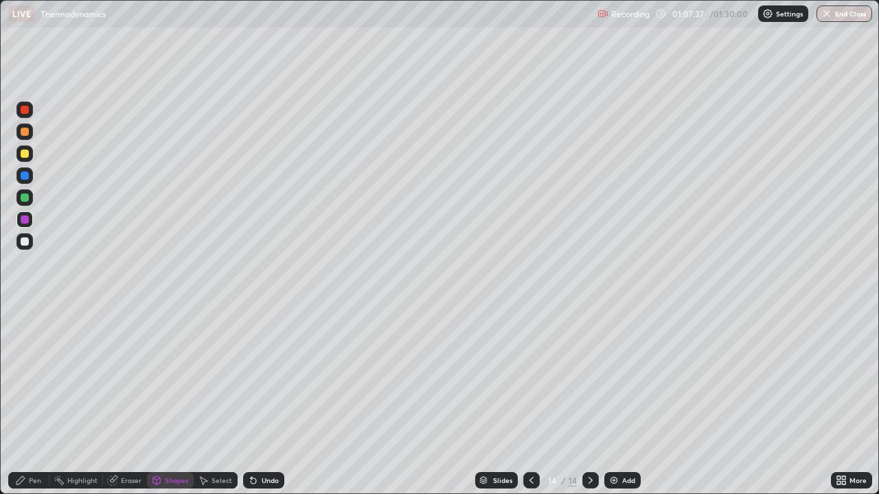
click at [25, 240] on div at bounding box center [25, 242] width 8 height 8
click at [23, 401] on div "Pen" at bounding box center [28, 480] width 41 height 16
click at [24, 220] on div at bounding box center [25, 220] width 8 height 8
click at [25, 154] on div at bounding box center [25, 154] width 8 height 8
click at [174, 401] on div "Shapes" at bounding box center [176, 480] width 23 height 7
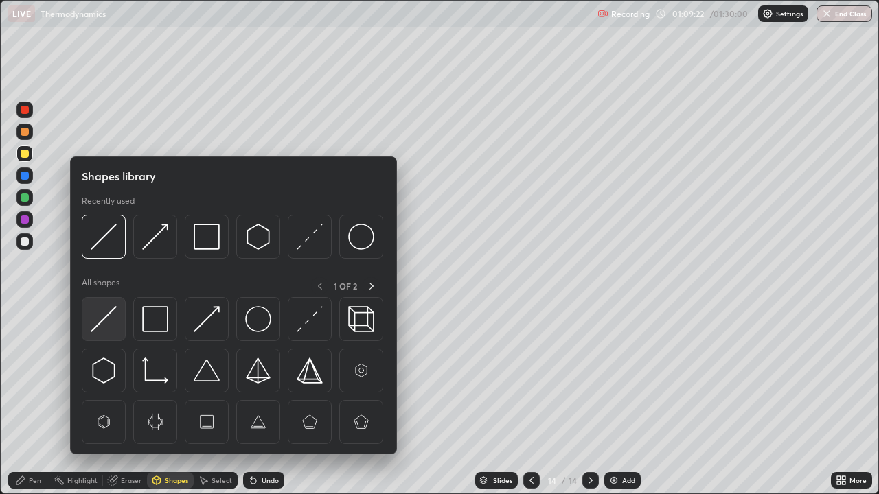
click at [112, 319] on img at bounding box center [104, 319] width 26 height 26
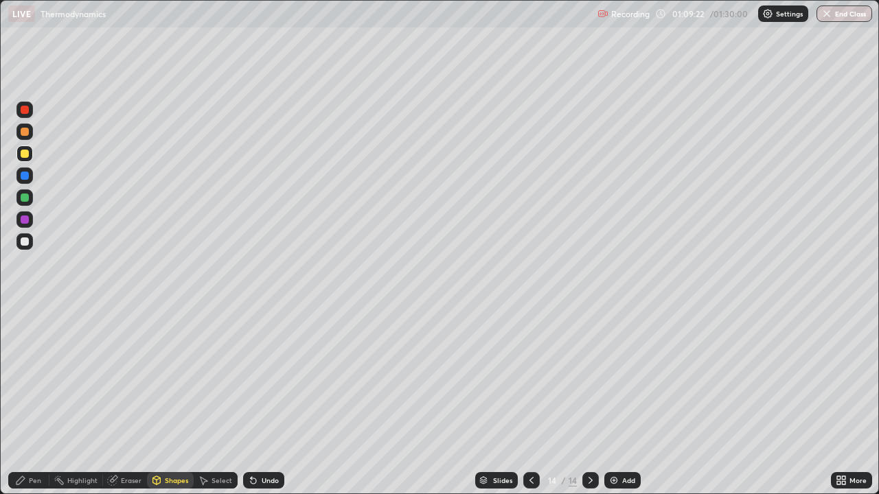
click at [26, 240] on div at bounding box center [25, 242] width 8 height 8
click at [24, 401] on div "Pen" at bounding box center [28, 480] width 41 height 16
click at [25, 174] on div at bounding box center [25, 176] width 8 height 8
click at [629, 401] on div "Add" at bounding box center [628, 480] width 13 height 7
click at [30, 401] on div "Pen" at bounding box center [28, 480] width 41 height 16
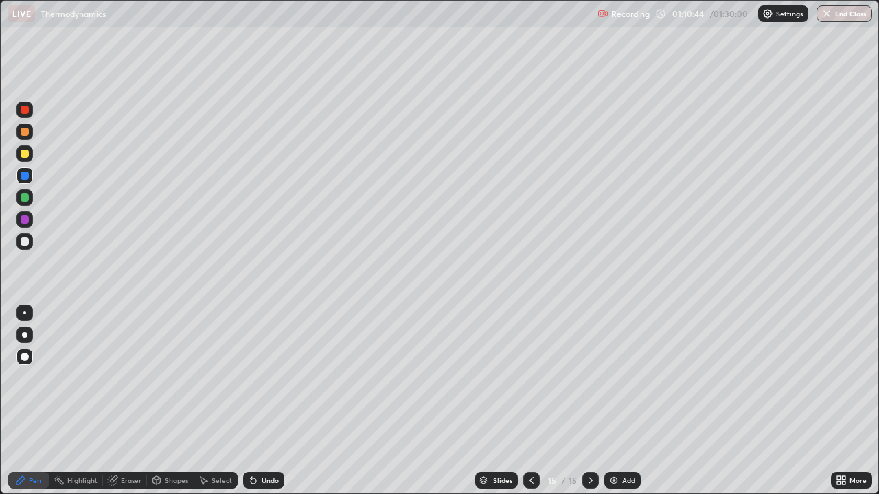
click at [172, 401] on div "Shapes" at bounding box center [170, 480] width 47 height 16
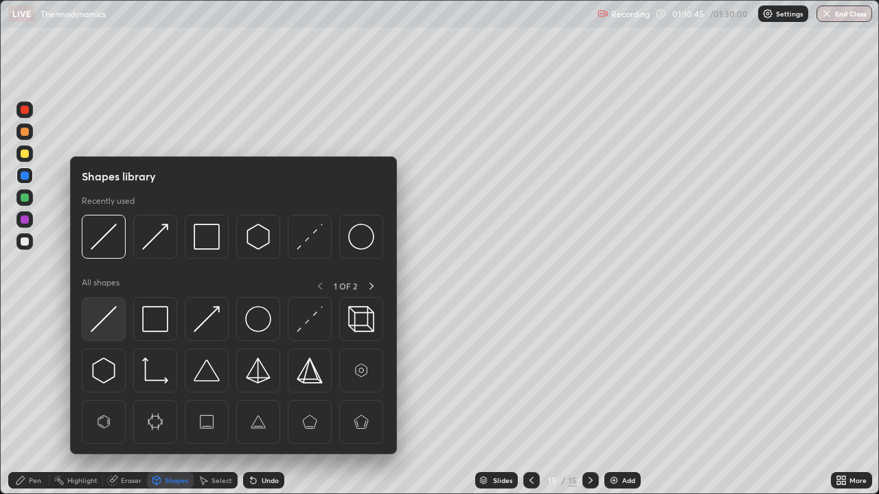
click at [115, 323] on img at bounding box center [104, 319] width 26 height 26
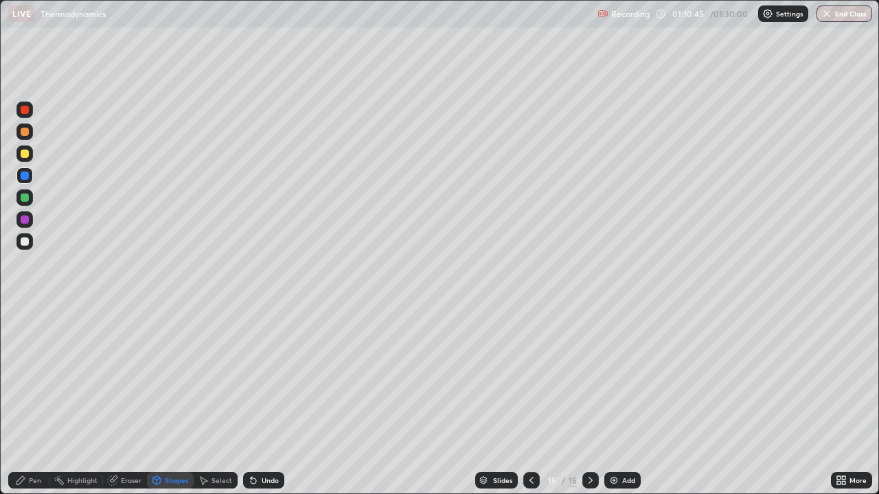
click at [28, 241] on div at bounding box center [25, 242] width 8 height 8
click at [36, 401] on div "Pen" at bounding box center [28, 480] width 41 height 16
click at [25, 197] on div at bounding box center [25, 198] width 8 height 8
click at [174, 401] on div "Shapes" at bounding box center [176, 480] width 23 height 7
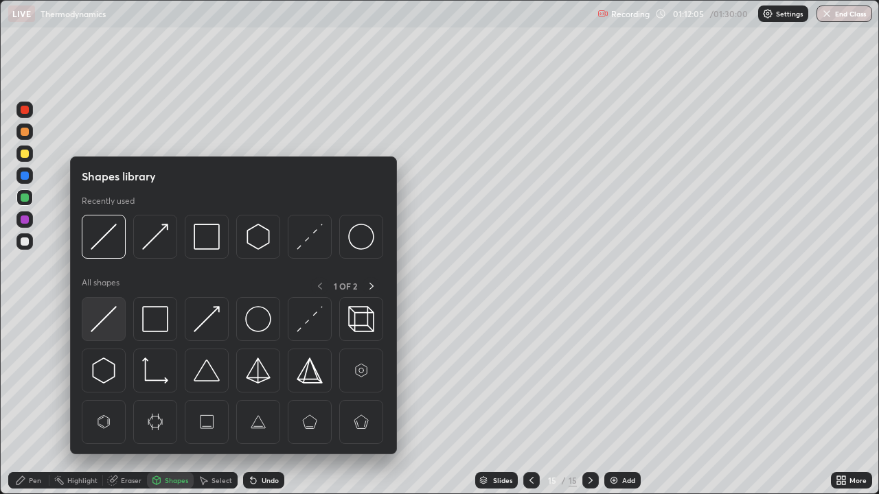
click at [113, 322] on img at bounding box center [104, 319] width 26 height 26
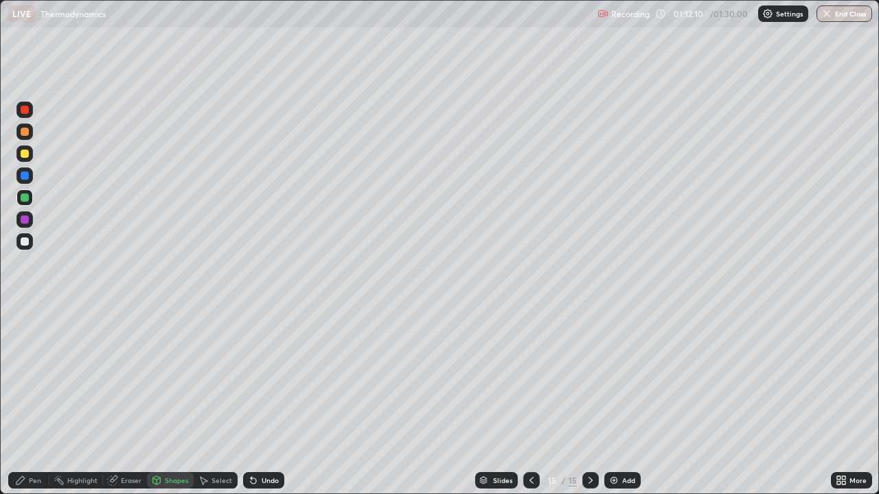
click at [32, 401] on div "Pen" at bounding box center [28, 480] width 41 height 16
click at [28, 174] on div at bounding box center [25, 176] width 8 height 8
click at [616, 401] on img at bounding box center [613, 480] width 11 height 11
click at [174, 401] on div "Shapes" at bounding box center [176, 480] width 23 height 7
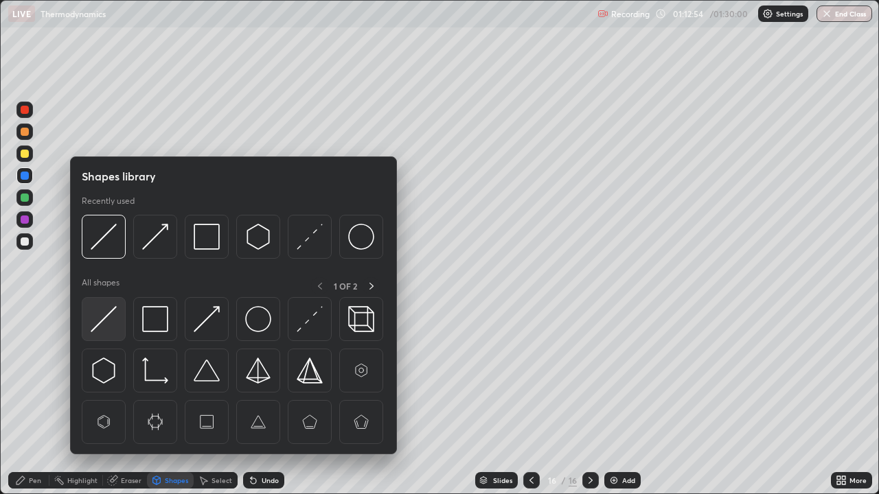
click at [109, 318] on img at bounding box center [104, 319] width 26 height 26
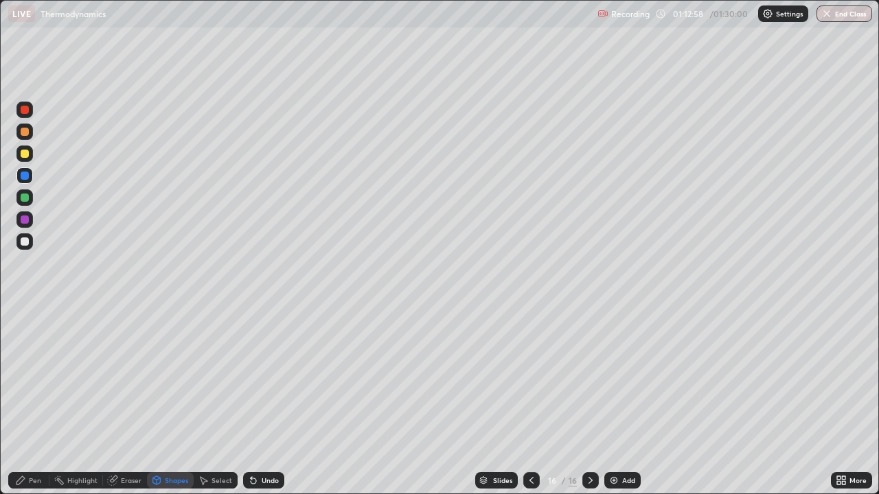
click at [266, 401] on div "Undo" at bounding box center [270, 480] width 17 height 7
click at [266, 401] on div "Undo" at bounding box center [263, 480] width 41 height 16
click at [33, 401] on div "Pen" at bounding box center [35, 480] width 12 height 7
click at [25, 153] on div at bounding box center [25, 154] width 8 height 8
click at [25, 198] on div at bounding box center [25, 198] width 8 height 8
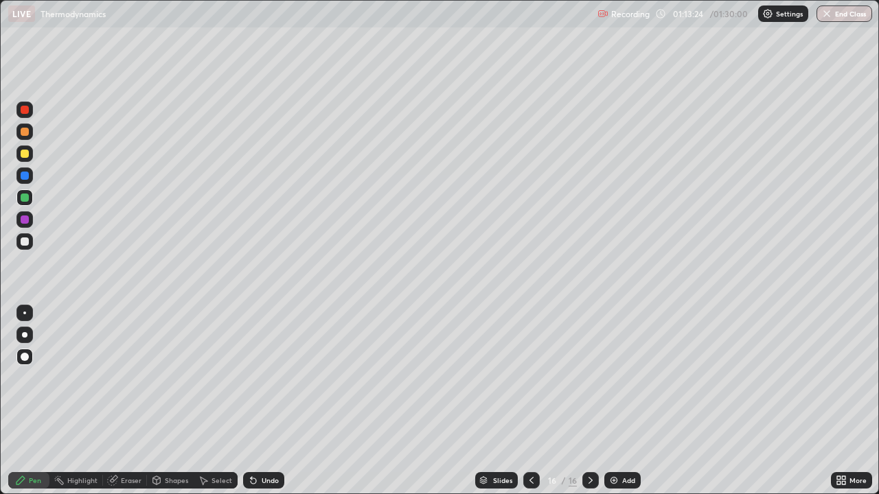
click at [174, 401] on div "Shapes" at bounding box center [176, 480] width 23 height 7
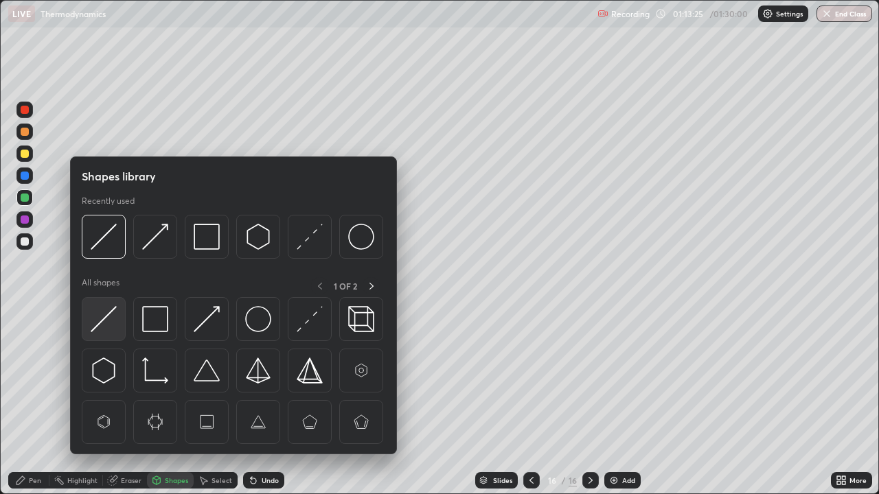
click at [108, 324] on img at bounding box center [104, 319] width 26 height 26
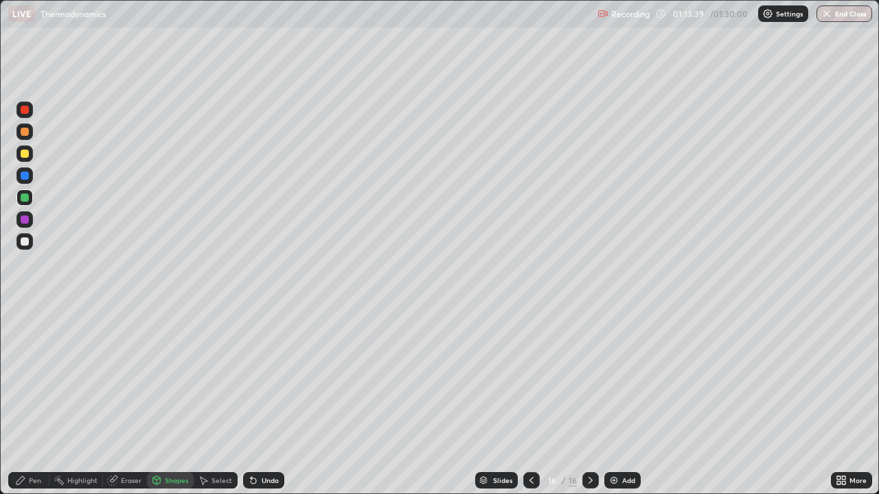
click at [257, 401] on div "Undo" at bounding box center [263, 480] width 41 height 16
click at [27, 401] on div "Pen" at bounding box center [28, 480] width 41 height 16
click at [618, 401] on img at bounding box center [613, 480] width 11 height 11
click at [176, 401] on div "Shapes" at bounding box center [176, 480] width 23 height 7
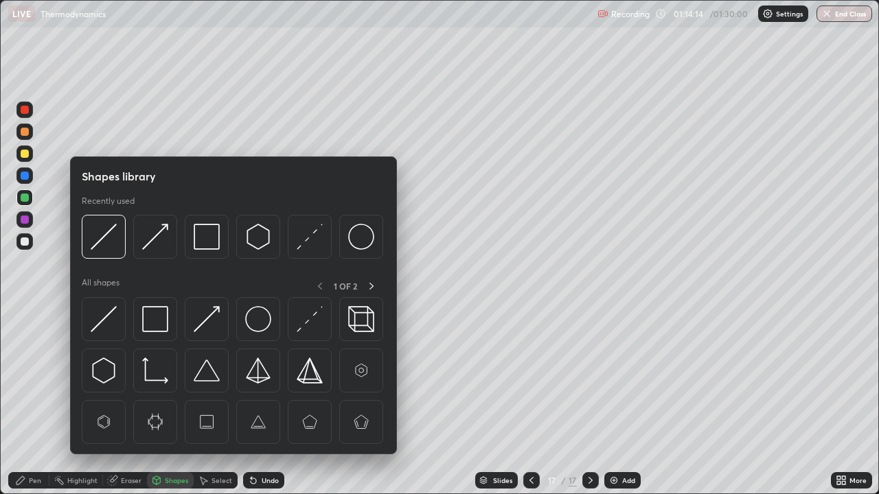
click at [33, 401] on div "Pen" at bounding box center [35, 480] width 12 height 7
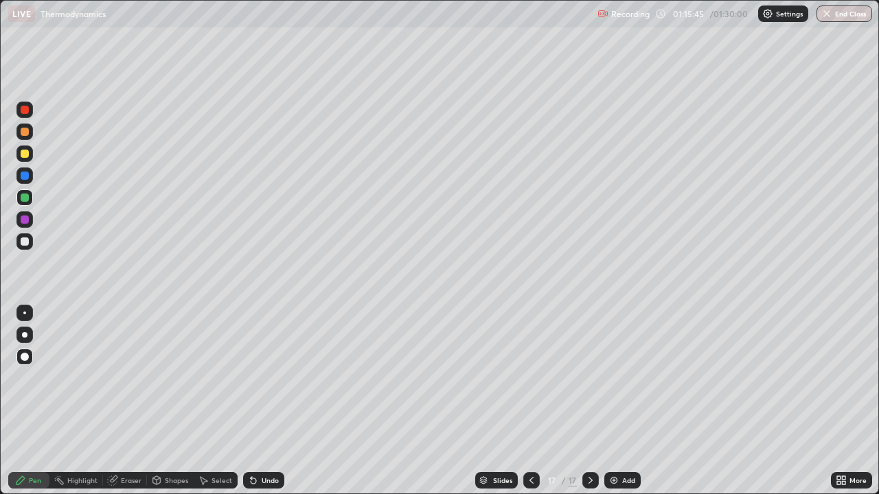
click at [170, 401] on div "Shapes" at bounding box center [176, 480] width 23 height 7
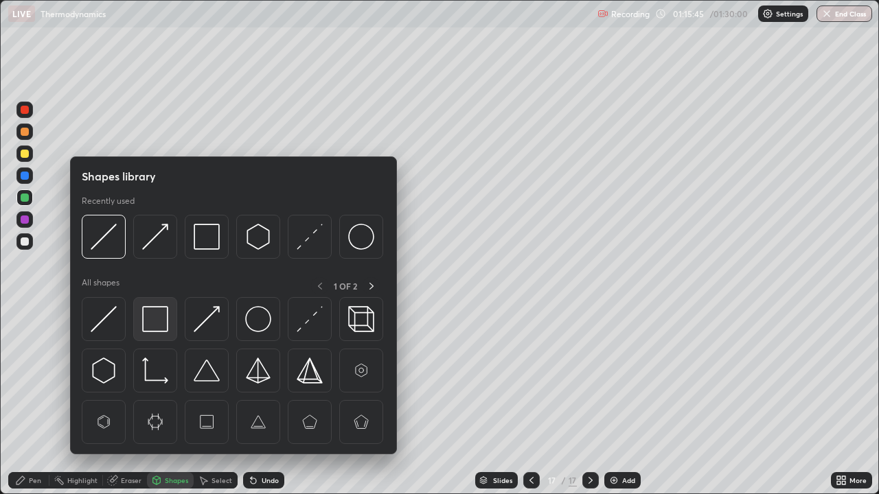
click at [159, 317] on img at bounding box center [155, 319] width 26 height 26
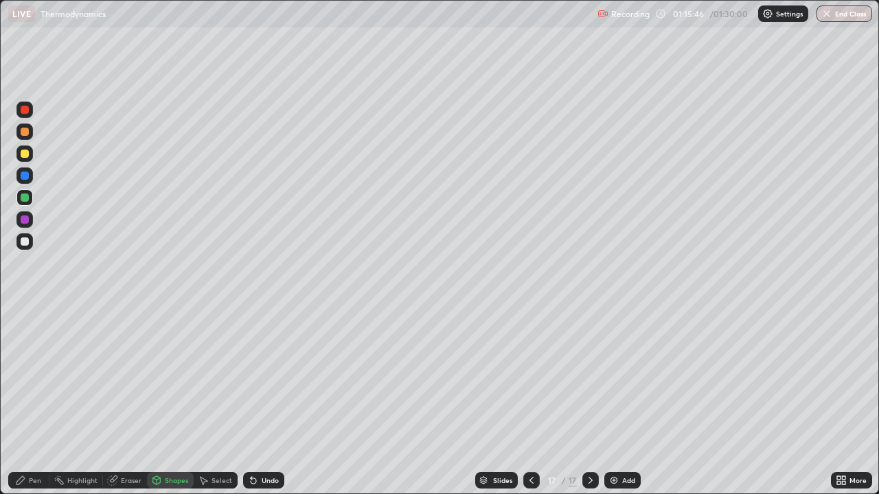
click at [26, 219] on div at bounding box center [25, 220] width 8 height 8
click at [38, 401] on div "Pen" at bounding box center [28, 480] width 41 height 16
click at [625, 401] on div "Add" at bounding box center [628, 480] width 13 height 7
click at [174, 401] on div "Shapes" at bounding box center [176, 480] width 23 height 7
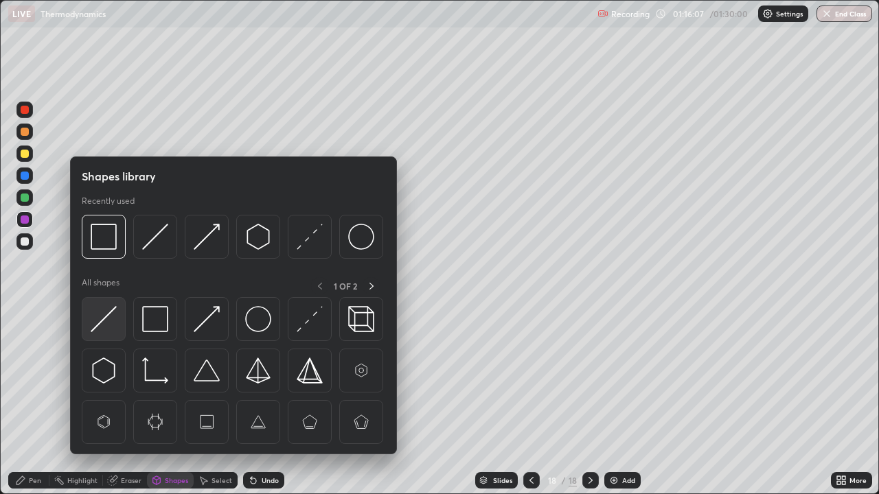
click at [113, 321] on img at bounding box center [104, 319] width 26 height 26
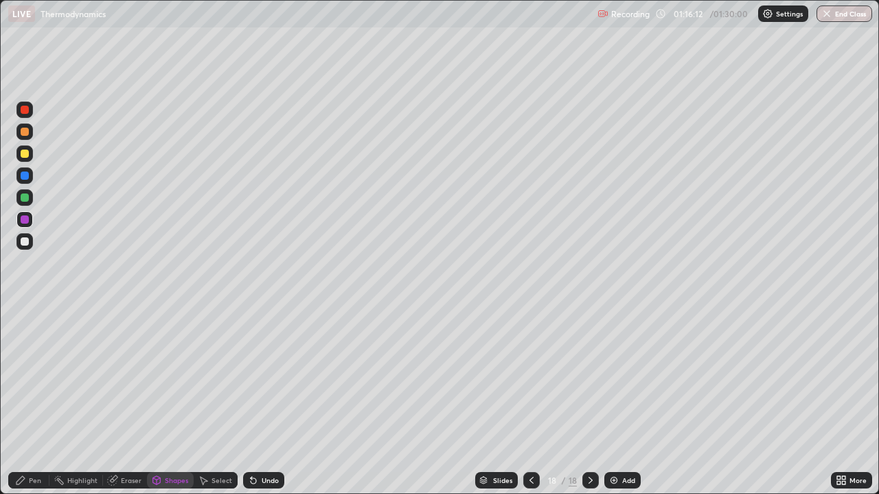
click at [29, 401] on div "Pen" at bounding box center [28, 480] width 41 height 16
click at [24, 152] on div at bounding box center [25, 154] width 8 height 8
click at [527, 401] on icon at bounding box center [531, 480] width 11 height 11
click at [590, 401] on icon at bounding box center [590, 480] width 4 height 7
click at [530, 401] on icon at bounding box center [531, 480] width 11 height 11
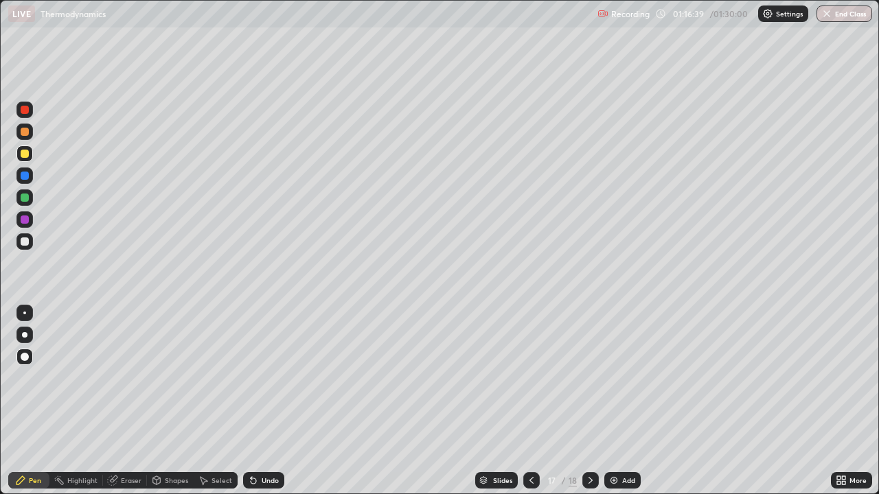
click at [587, 401] on icon at bounding box center [590, 480] width 11 height 11
click at [179, 401] on div "Shapes" at bounding box center [176, 480] width 23 height 7
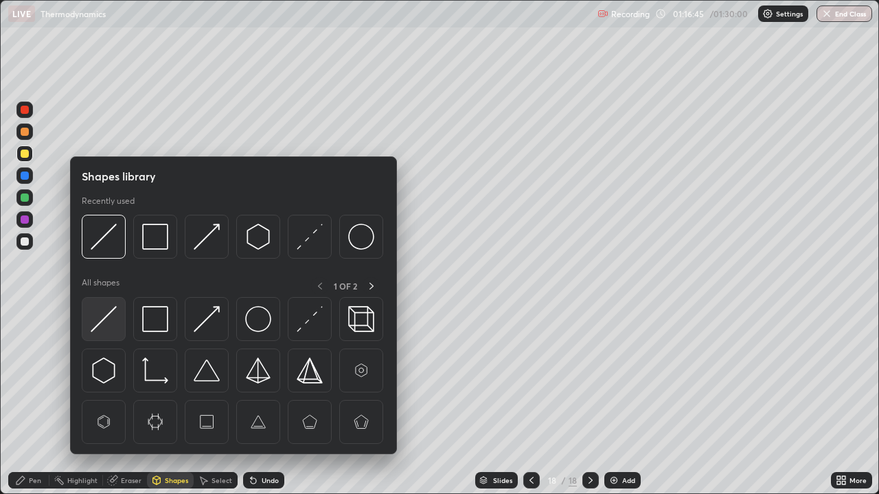
click at [108, 323] on img at bounding box center [104, 319] width 26 height 26
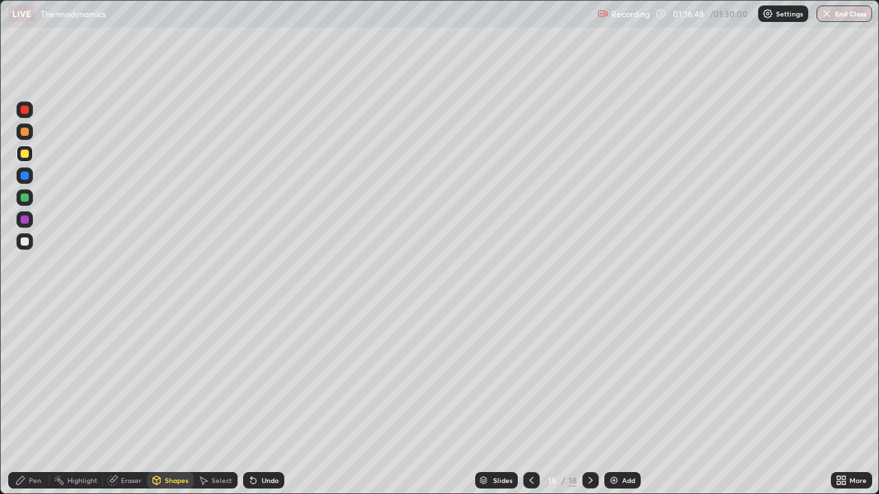
click at [37, 401] on div "Pen" at bounding box center [28, 480] width 41 height 16
click at [25, 176] on div at bounding box center [25, 176] width 8 height 8
click at [32, 401] on div "Pen" at bounding box center [28, 480] width 41 height 16
click at [25, 154] on div at bounding box center [25, 154] width 8 height 8
click at [266, 401] on div "Undo" at bounding box center [270, 480] width 17 height 7
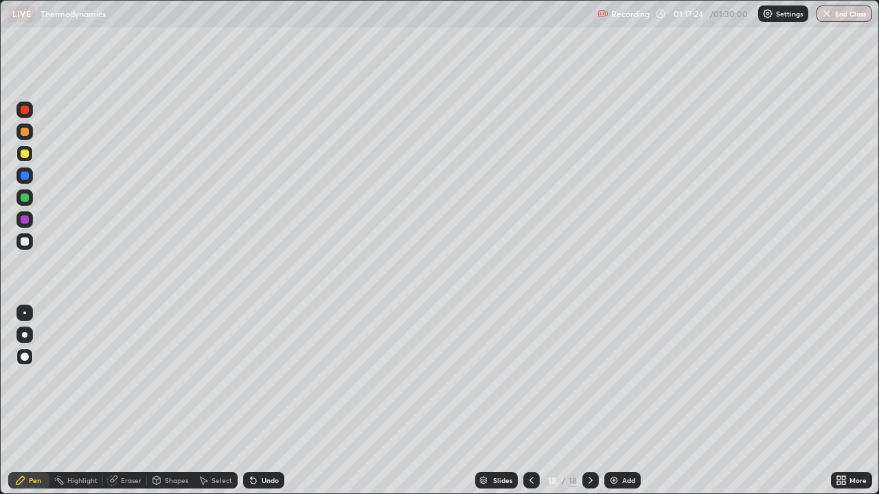
click at [264, 401] on div "Undo" at bounding box center [270, 480] width 17 height 7
click at [260, 401] on div "Undo" at bounding box center [263, 480] width 41 height 16
click at [267, 401] on div "Undo" at bounding box center [263, 480] width 41 height 16
click at [264, 401] on div "Undo" at bounding box center [270, 480] width 17 height 7
click at [622, 401] on div "Add" at bounding box center [622, 480] width 36 height 16
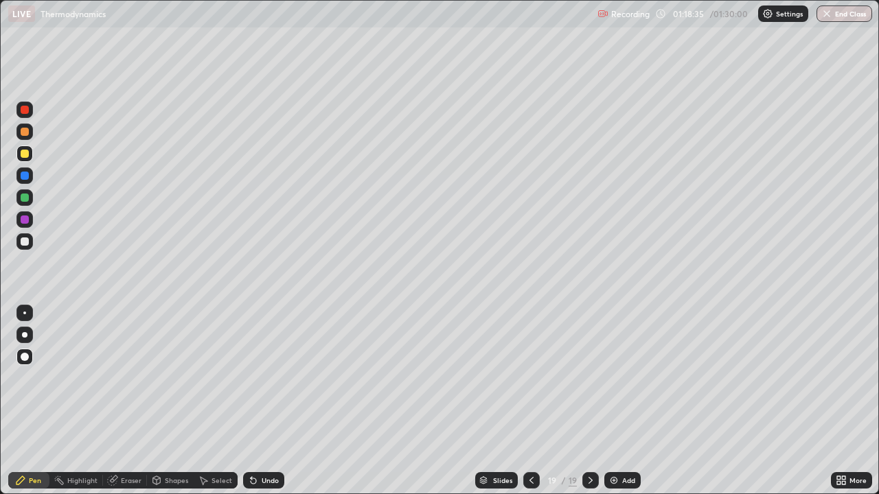
click at [172, 401] on div "Shapes" at bounding box center [176, 480] width 23 height 7
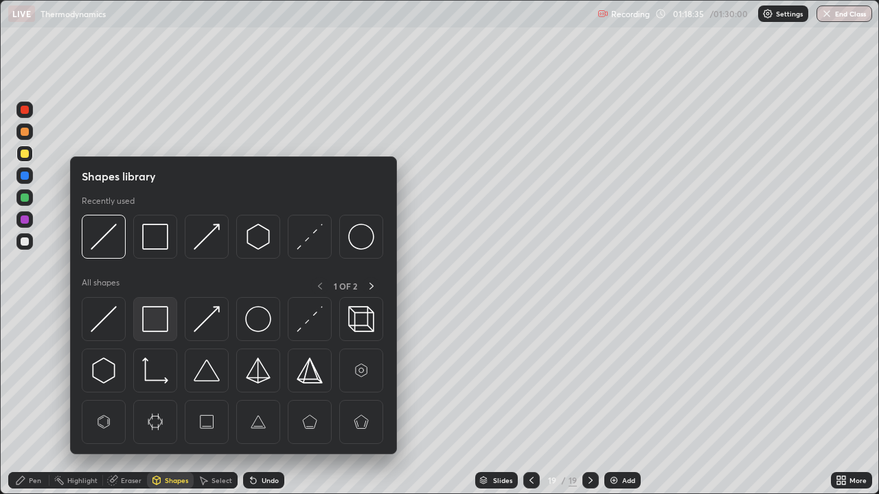
click at [159, 321] on img at bounding box center [155, 319] width 26 height 26
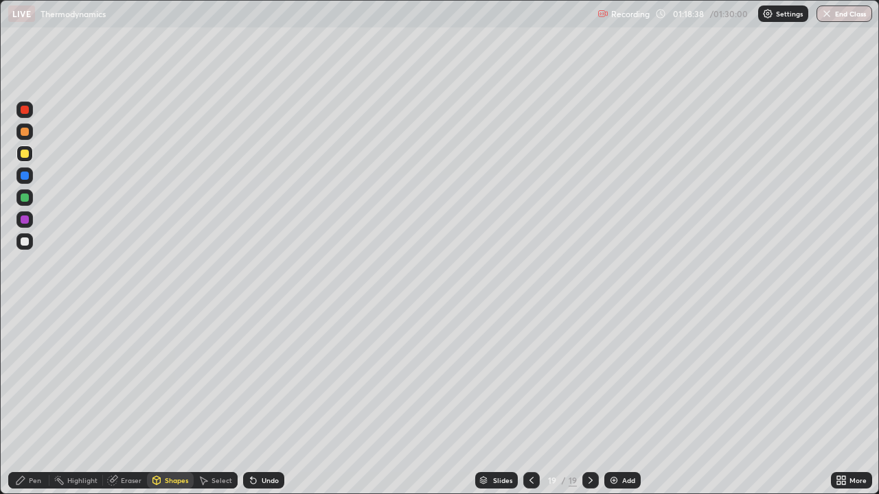
click at [34, 401] on div "Pen" at bounding box center [28, 480] width 41 height 16
click at [27, 176] on div at bounding box center [25, 176] width 8 height 8
click at [168, 401] on div "Shapes" at bounding box center [176, 480] width 23 height 7
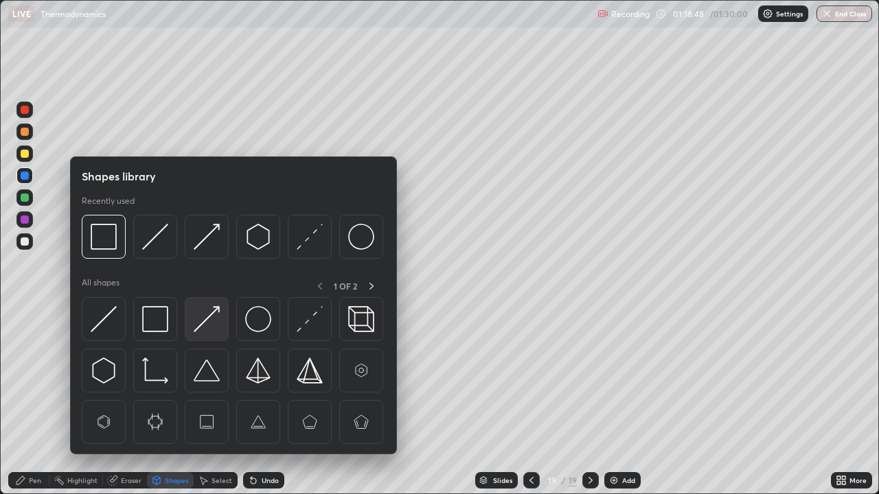
click at [207, 321] on img at bounding box center [207, 319] width 26 height 26
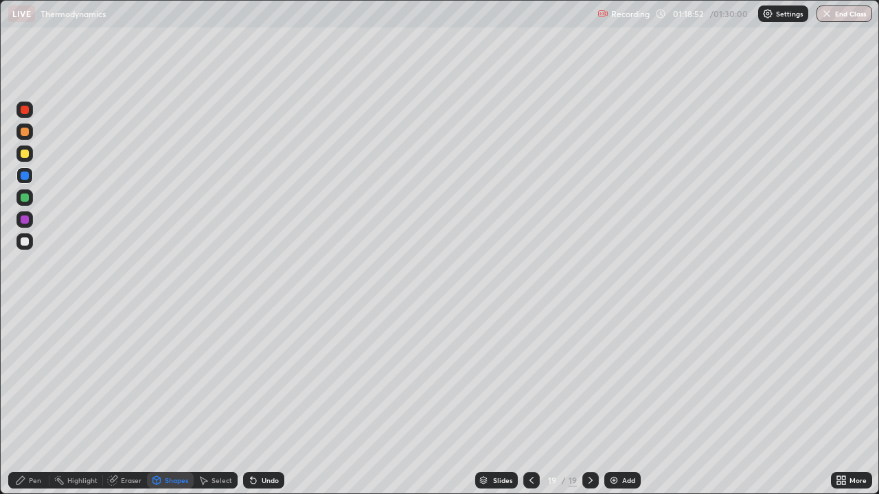
click at [170, 401] on div "Shapes" at bounding box center [176, 480] width 23 height 7
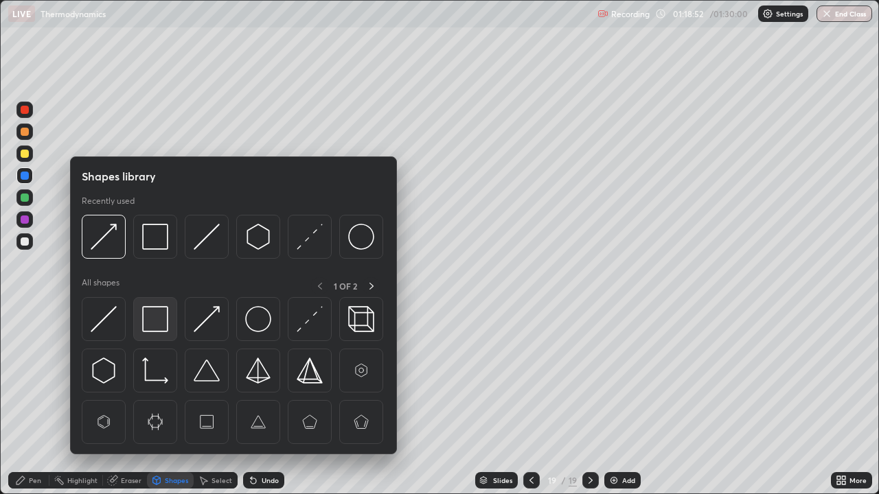
click at [159, 323] on img at bounding box center [155, 319] width 26 height 26
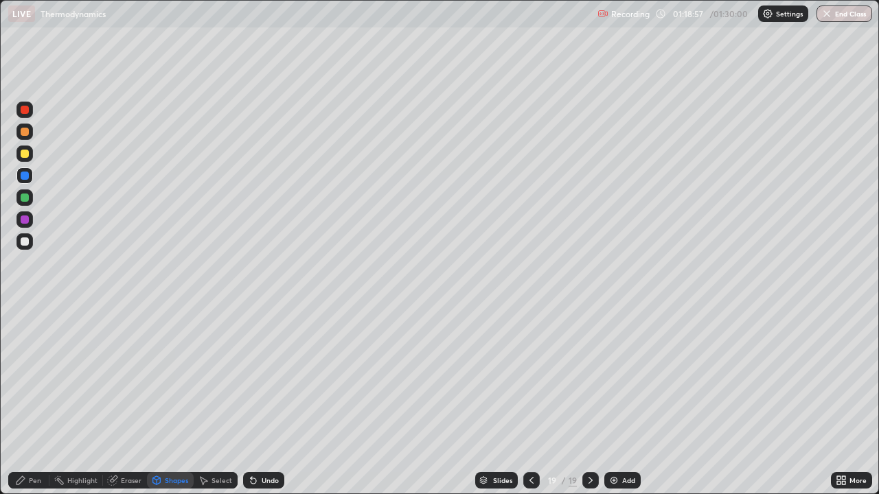
click at [31, 401] on div "Pen" at bounding box center [28, 480] width 41 height 16
click at [26, 154] on div at bounding box center [25, 154] width 8 height 8
click at [619, 401] on div "Add" at bounding box center [622, 480] width 36 height 16
click at [176, 401] on div "Shapes" at bounding box center [176, 480] width 23 height 7
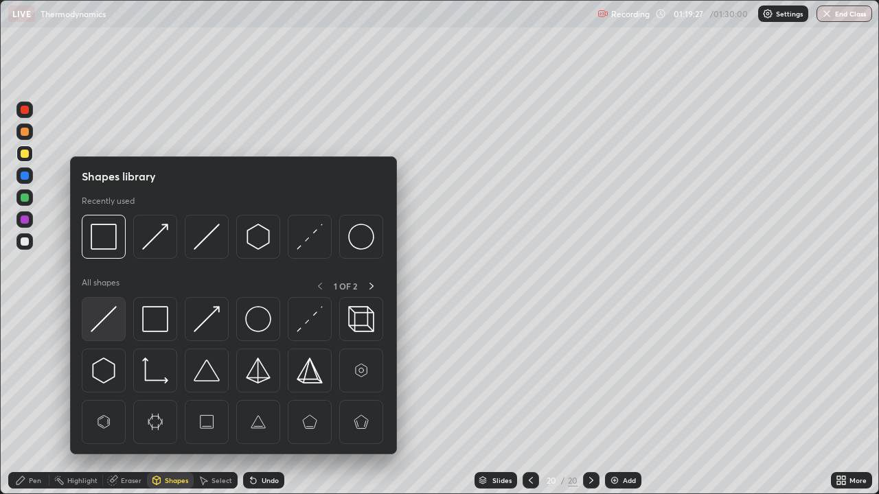
click at [108, 319] on img at bounding box center [104, 319] width 26 height 26
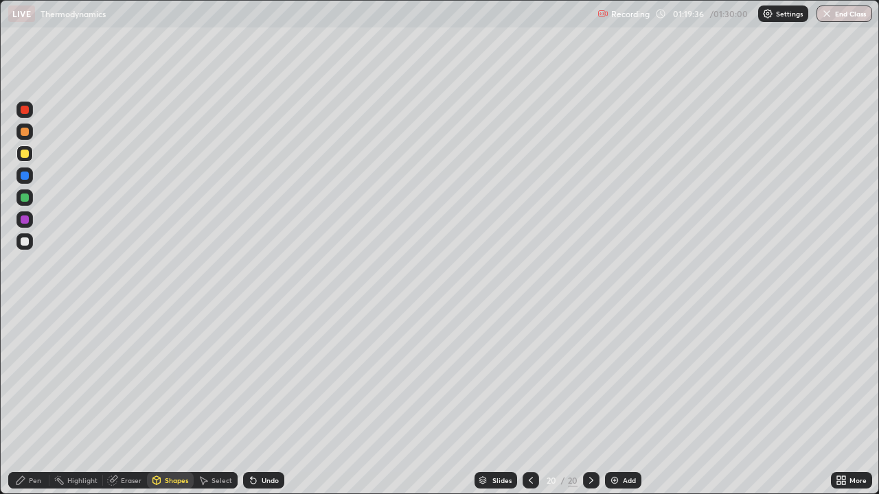
click at [23, 401] on icon at bounding box center [20, 480] width 11 height 11
click at [625, 401] on div "Add" at bounding box center [623, 480] width 36 height 16
click at [172, 401] on div "Shapes" at bounding box center [176, 480] width 23 height 7
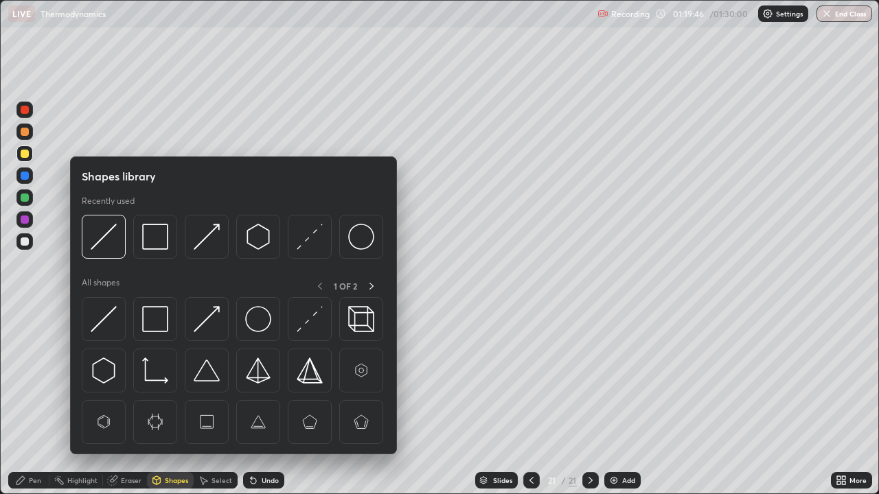
click at [109, 322] on img at bounding box center [104, 319] width 26 height 26
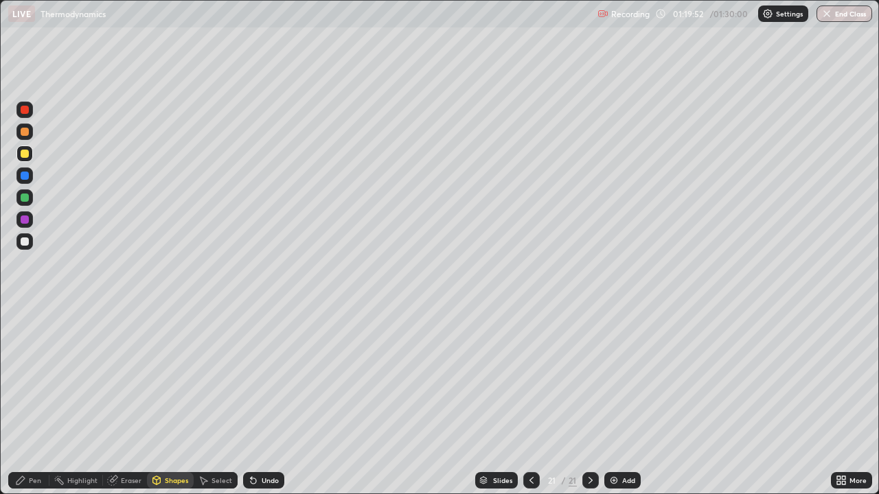
click at [32, 401] on div "Pen" at bounding box center [35, 480] width 12 height 7
click at [625, 401] on div "Add" at bounding box center [628, 480] width 13 height 7
click at [174, 401] on div "Shapes" at bounding box center [176, 480] width 23 height 7
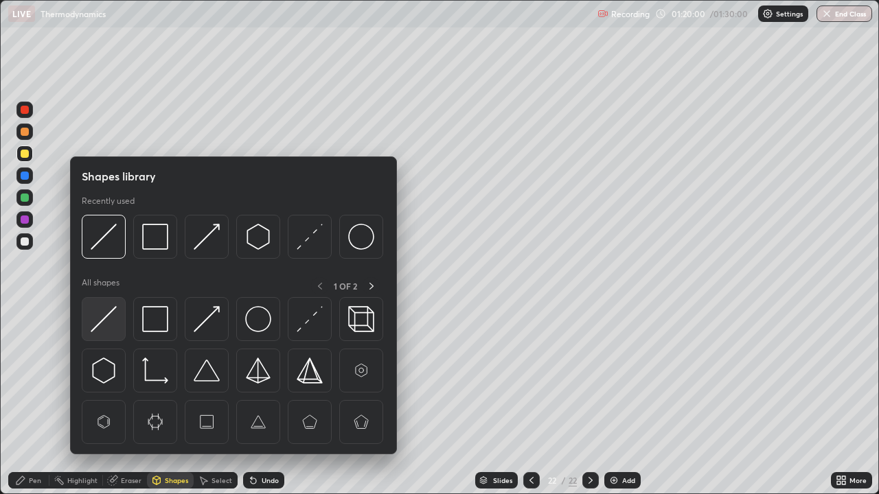
click at [111, 328] on img at bounding box center [104, 319] width 26 height 26
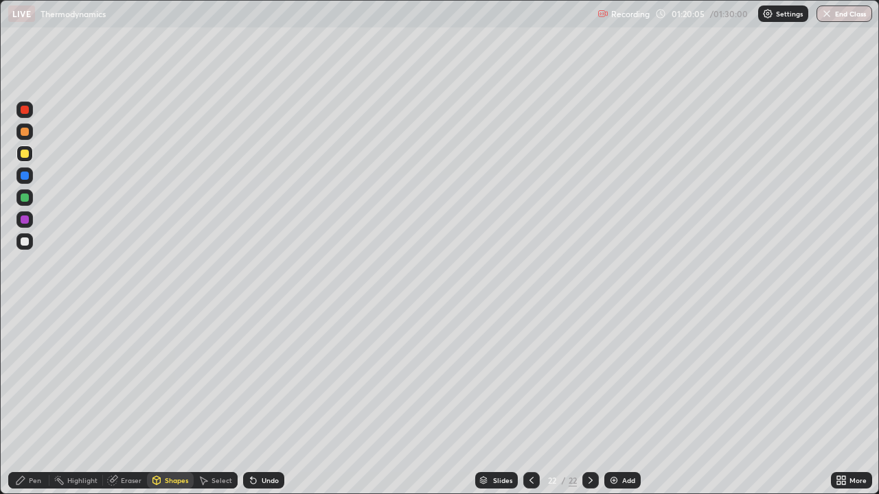
click at [41, 401] on div "Pen" at bounding box center [28, 480] width 41 height 16
click at [27, 178] on div at bounding box center [25, 176] width 8 height 8
click at [535, 401] on div at bounding box center [531, 480] width 16 height 16
click at [528, 401] on div at bounding box center [531, 480] width 16 height 16
click at [173, 401] on div "Shapes" at bounding box center [176, 480] width 23 height 7
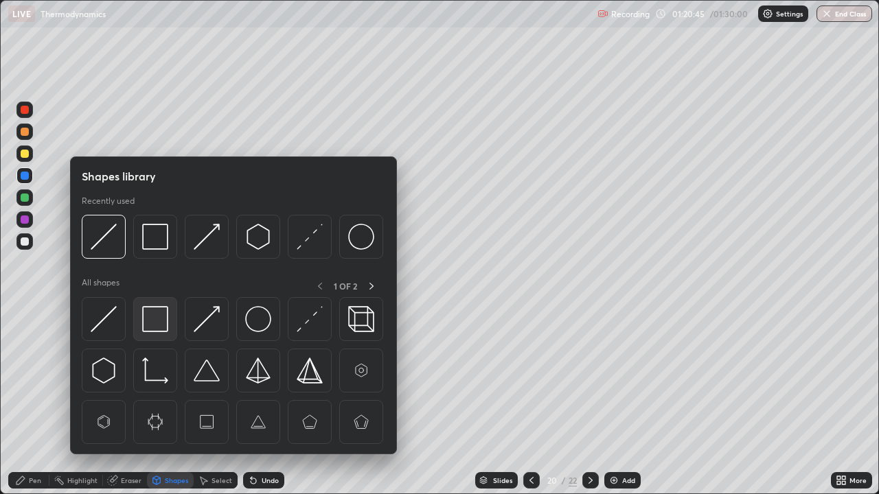
click at [154, 320] on img at bounding box center [155, 319] width 26 height 26
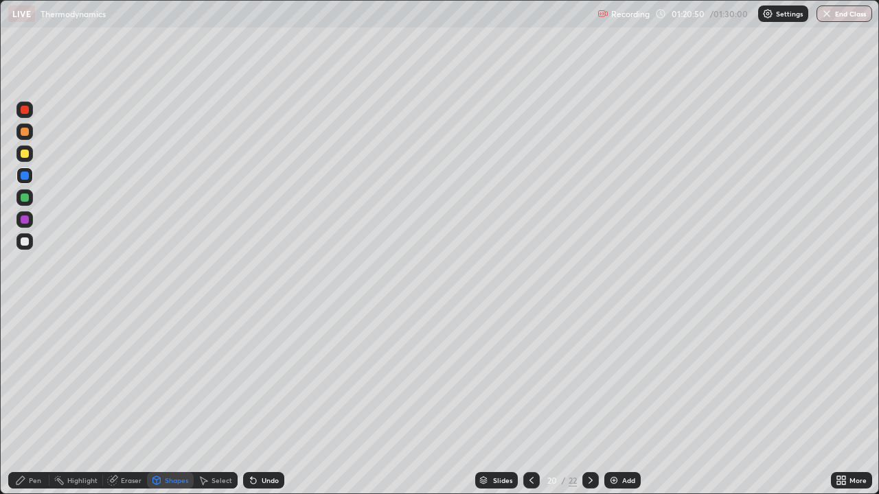
click at [167, 401] on div "Shapes" at bounding box center [170, 480] width 47 height 16
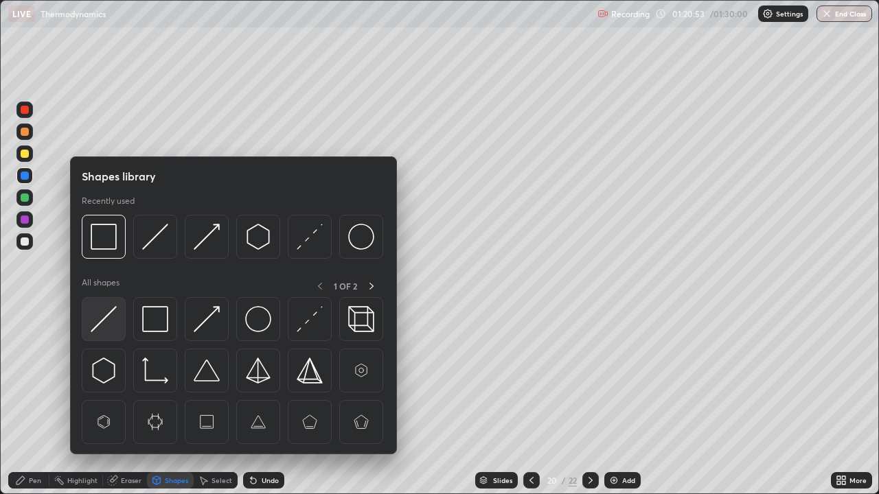
click at [106, 323] on img at bounding box center [104, 319] width 26 height 26
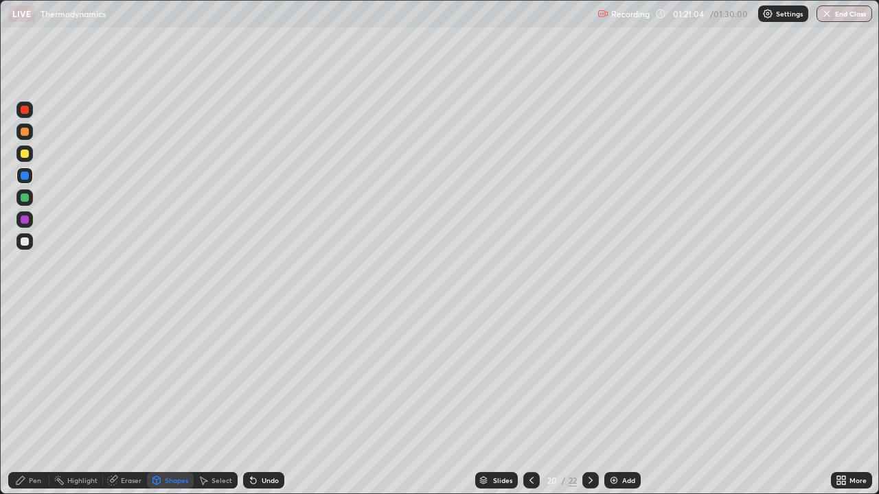
click at [25, 155] on div at bounding box center [25, 154] width 8 height 8
click at [24, 401] on icon at bounding box center [20, 480] width 11 height 11
click at [25, 217] on div at bounding box center [25, 220] width 8 height 8
click at [165, 401] on div "Shapes" at bounding box center [176, 480] width 23 height 7
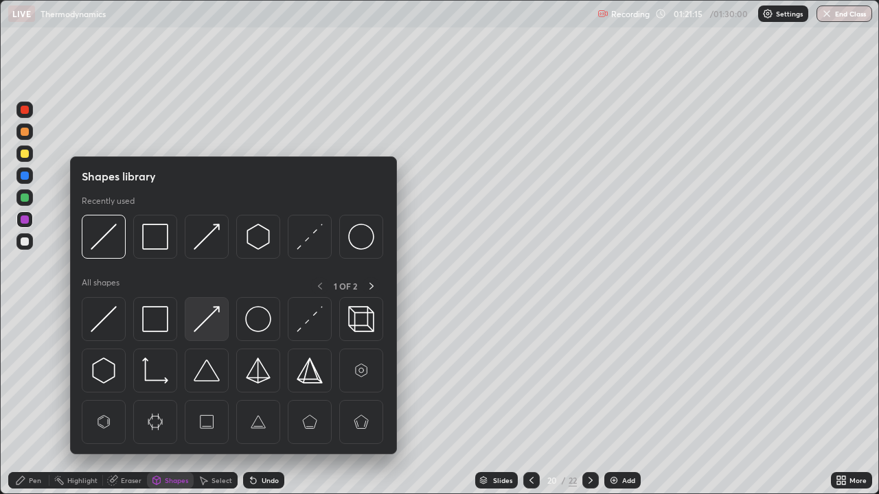
click at [205, 319] on img at bounding box center [207, 319] width 26 height 26
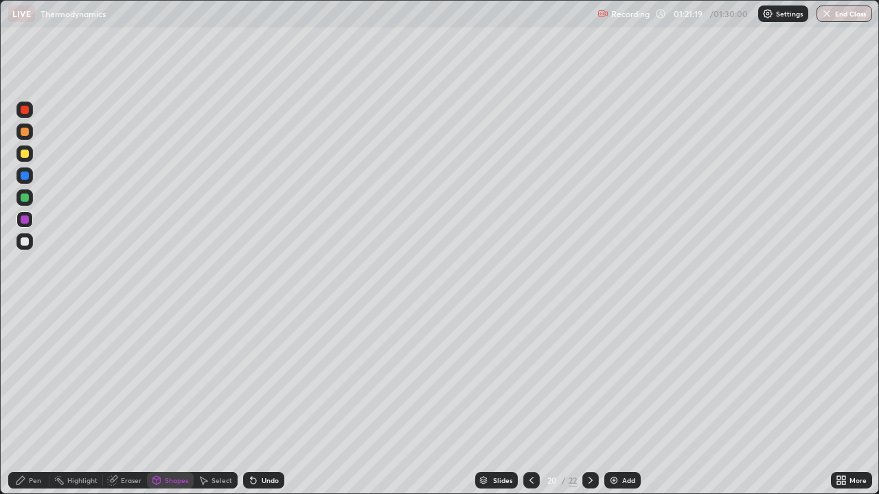
click at [25, 401] on icon at bounding box center [20, 480] width 8 height 8
click at [168, 401] on div "Shapes" at bounding box center [176, 480] width 23 height 7
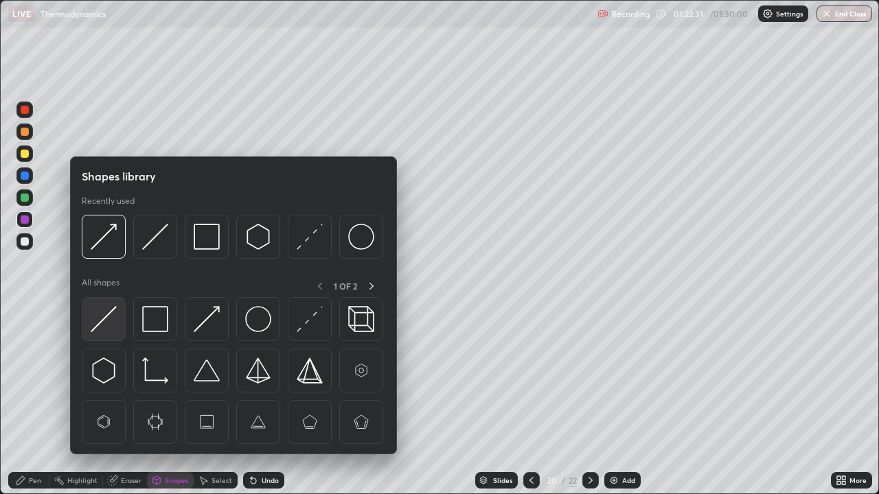
click at [103, 321] on img at bounding box center [104, 319] width 26 height 26
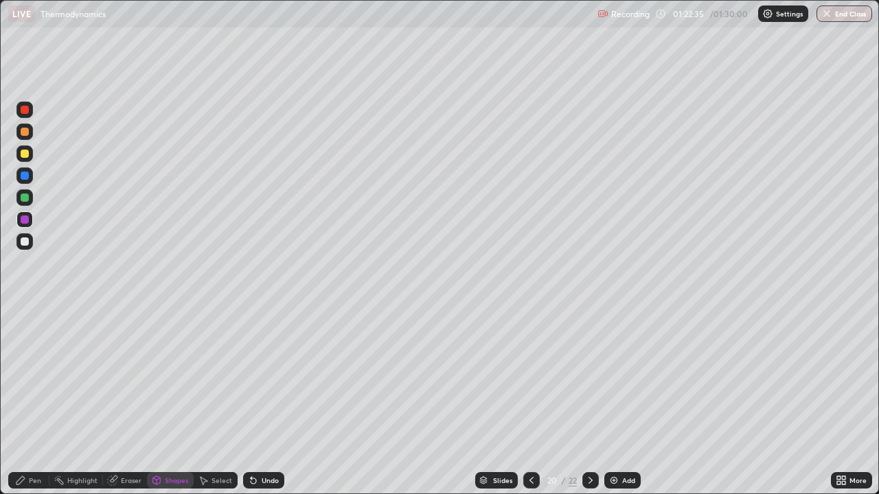
click at [262, 401] on div "Undo" at bounding box center [270, 480] width 17 height 7
click at [264, 401] on div "Undo" at bounding box center [270, 480] width 17 height 7
click at [37, 401] on div "Pen" at bounding box center [35, 480] width 12 height 7
click at [25, 153] on div at bounding box center [25, 154] width 8 height 8
click at [127, 401] on div "Eraser" at bounding box center [131, 480] width 21 height 7
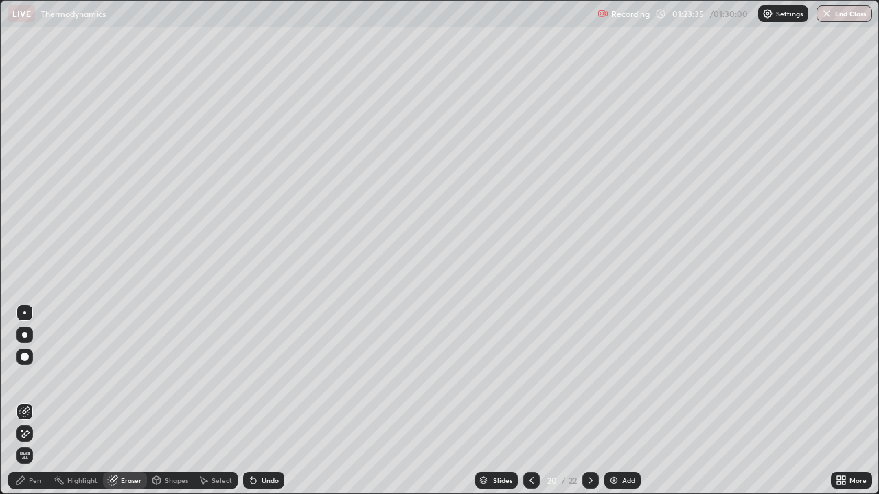
click at [25, 401] on icon at bounding box center [20, 480] width 11 height 11
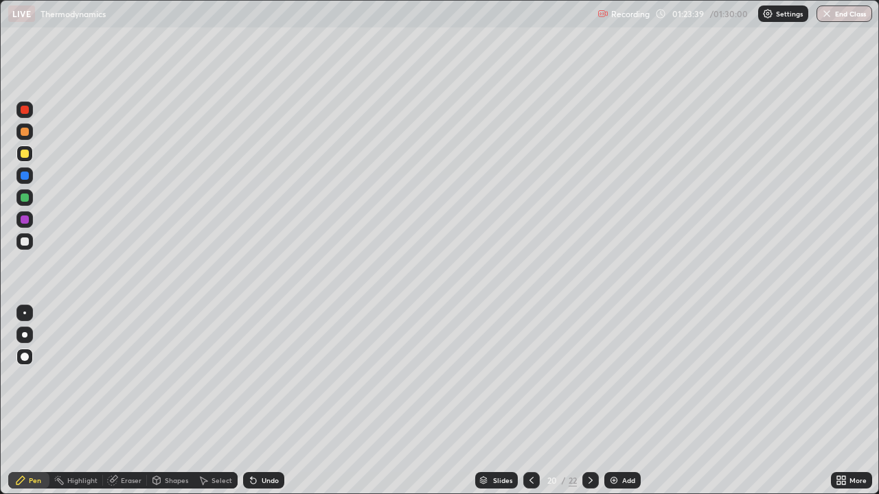
click at [170, 401] on div "Shapes" at bounding box center [176, 480] width 23 height 7
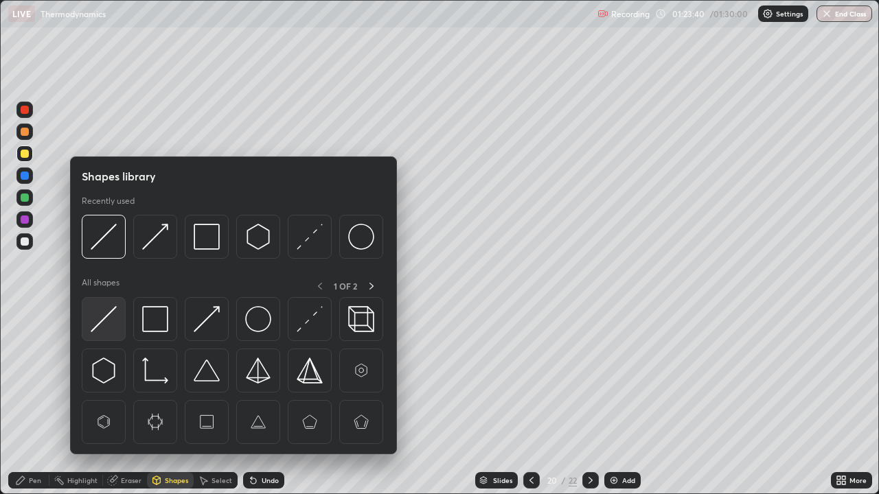
click at [117, 317] on img at bounding box center [104, 319] width 26 height 26
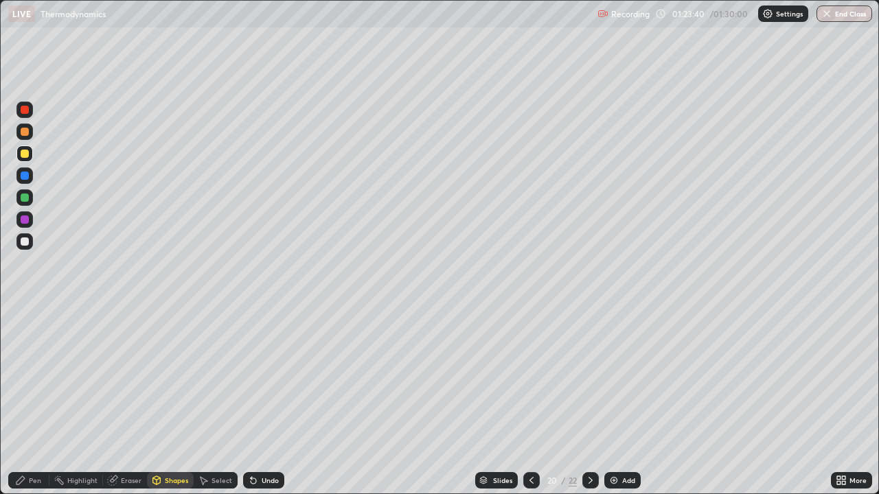
click at [27, 242] on div at bounding box center [25, 242] width 8 height 8
click at [23, 401] on icon at bounding box center [20, 480] width 8 height 8
click at [26, 174] on div at bounding box center [25, 176] width 8 height 8
click at [259, 401] on div "Undo" at bounding box center [263, 480] width 41 height 16
click at [258, 401] on div "Undo" at bounding box center [263, 480] width 41 height 16
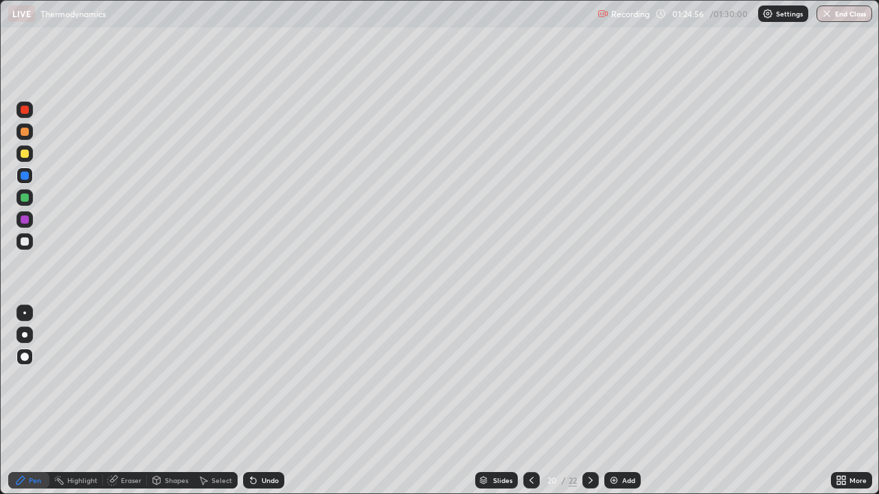
click at [258, 401] on div "Undo" at bounding box center [263, 480] width 41 height 16
click at [259, 401] on div "Undo" at bounding box center [263, 480] width 41 height 16
click at [589, 401] on icon at bounding box center [590, 480] width 11 height 11
click at [530, 401] on icon at bounding box center [531, 480] width 11 height 11
click at [582, 401] on div at bounding box center [590, 480] width 16 height 16
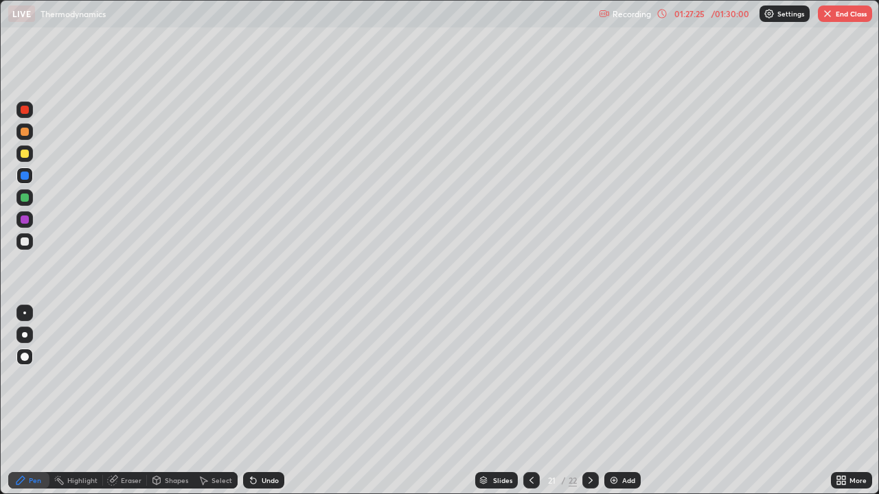
click at [27, 157] on div at bounding box center [24, 154] width 16 height 16
click at [178, 401] on div "Shapes" at bounding box center [176, 480] width 23 height 7
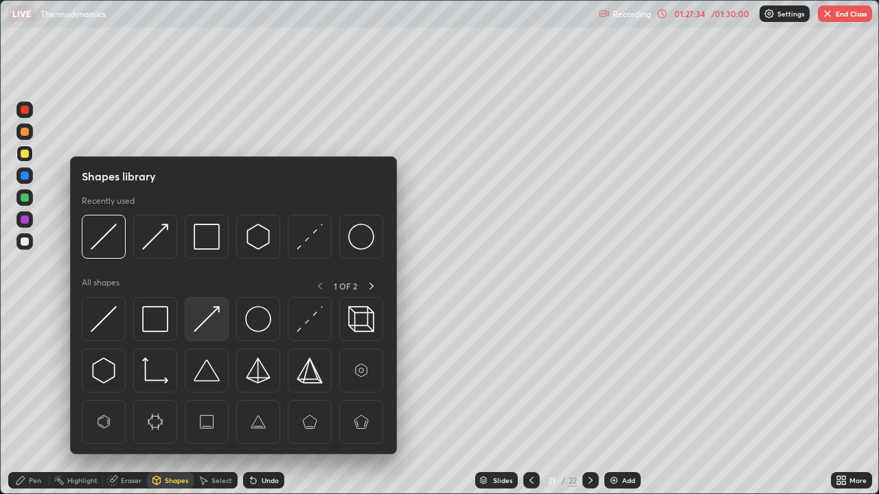
click at [203, 324] on img at bounding box center [207, 319] width 26 height 26
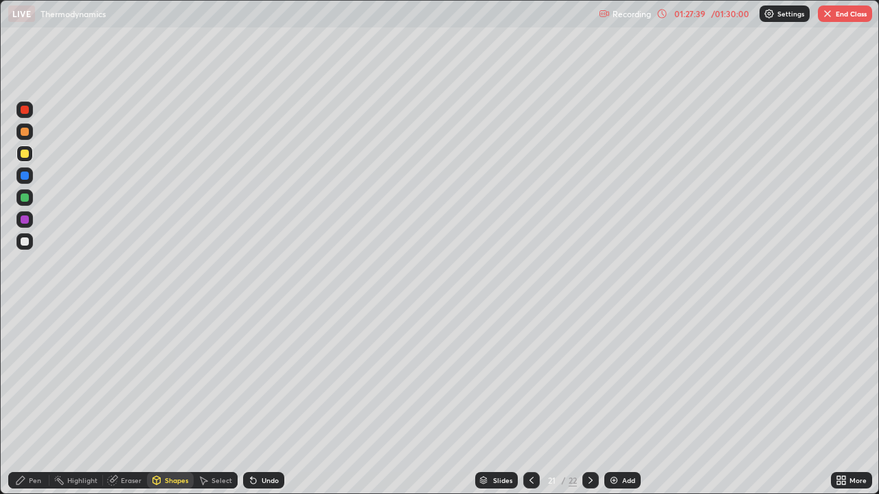
click at [30, 401] on div "Pen" at bounding box center [35, 480] width 12 height 7
click at [589, 401] on icon at bounding box center [590, 480] width 11 height 11
click at [25, 401] on icon at bounding box center [20, 480] width 11 height 11
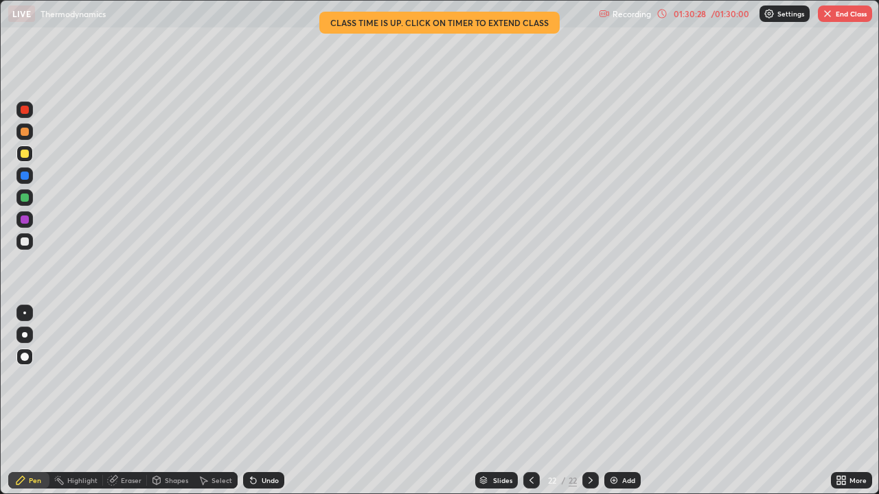
click at [692, 17] on div "01:30:28" at bounding box center [689, 14] width 38 height 8
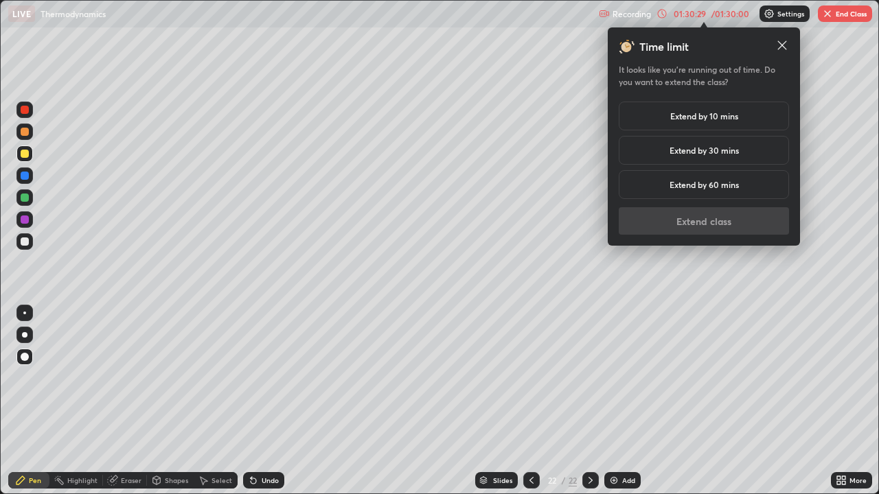
click at [708, 119] on h5 "Extend by 10 mins" at bounding box center [704, 116] width 68 height 12
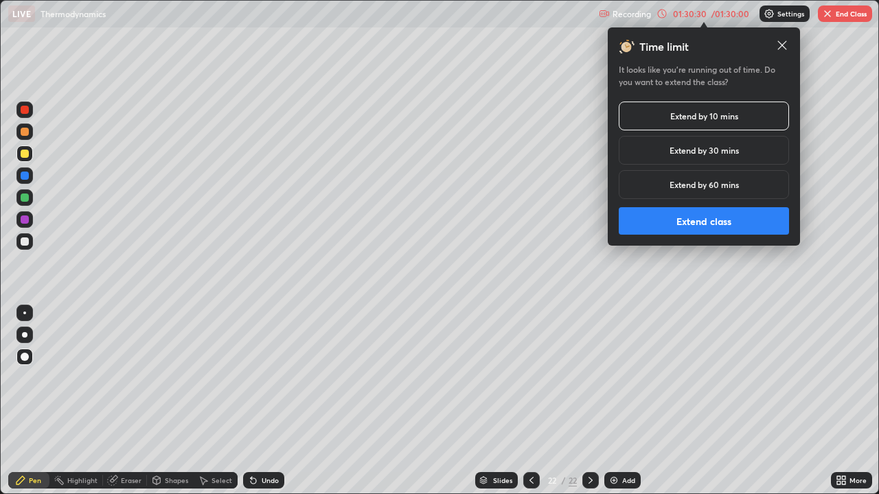
click at [726, 221] on button "Extend class" at bounding box center [704, 220] width 170 height 27
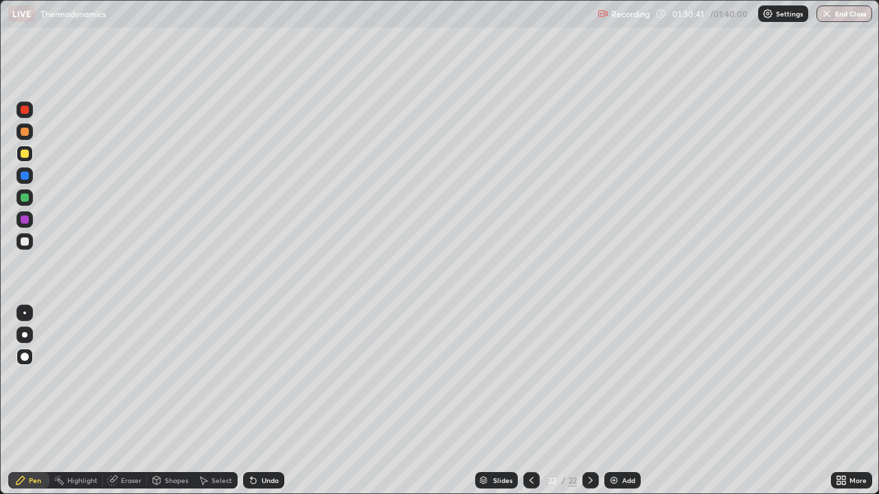
click at [26, 219] on div at bounding box center [25, 220] width 8 height 8
click at [170, 401] on div "Shapes" at bounding box center [176, 480] width 23 height 7
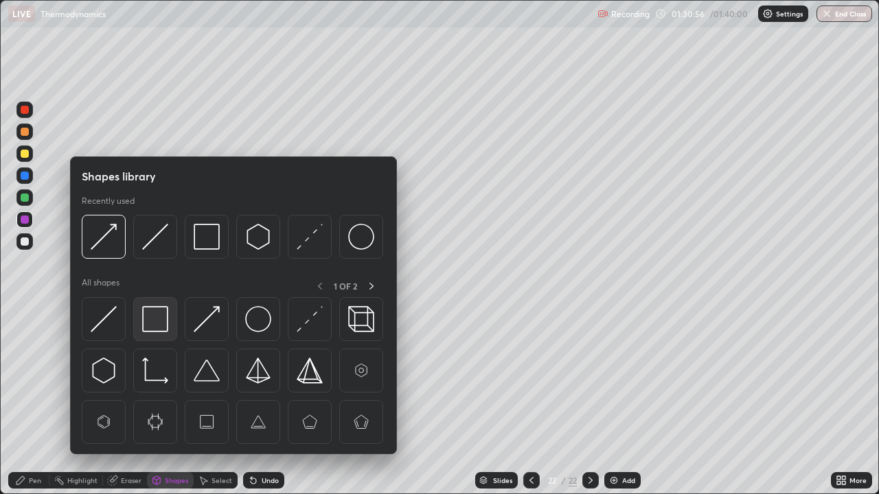
click at [157, 322] on img at bounding box center [155, 319] width 26 height 26
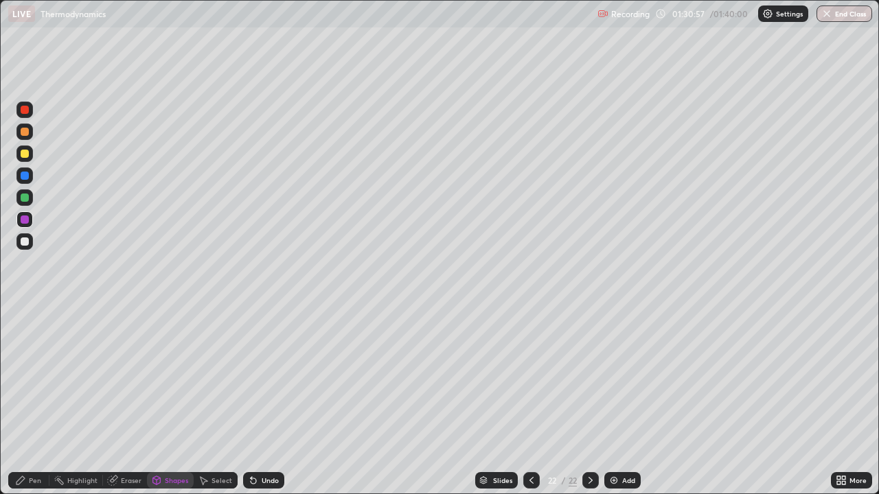
click at [25, 240] on div at bounding box center [25, 242] width 8 height 8
click at [27, 155] on div at bounding box center [25, 154] width 8 height 8
click at [268, 401] on div "Undo" at bounding box center [270, 480] width 17 height 7
click at [34, 401] on div "Pen" at bounding box center [35, 480] width 12 height 7
click at [620, 401] on div "Add" at bounding box center [622, 480] width 36 height 16
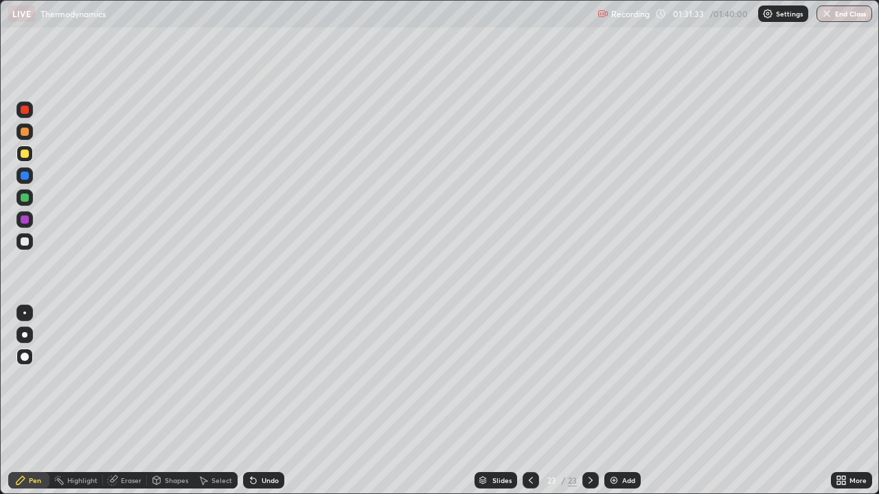
click at [174, 401] on div "Shapes" at bounding box center [176, 480] width 23 height 7
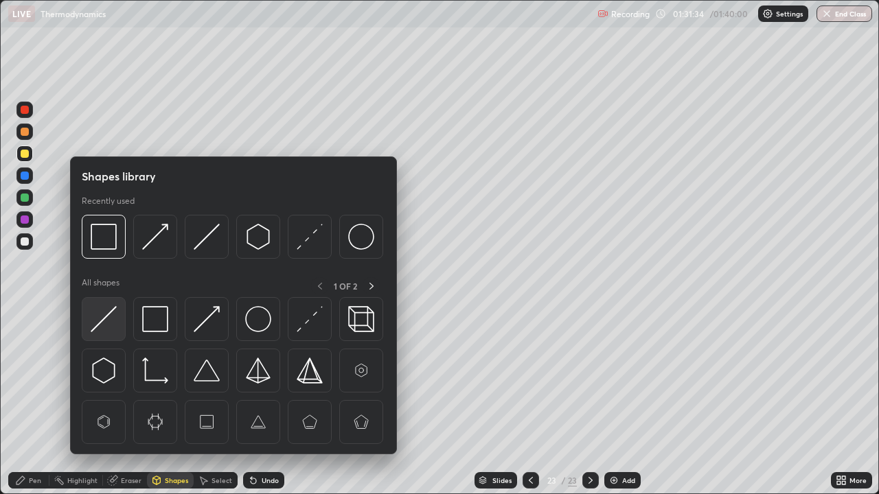
click at [108, 320] on img at bounding box center [104, 319] width 26 height 26
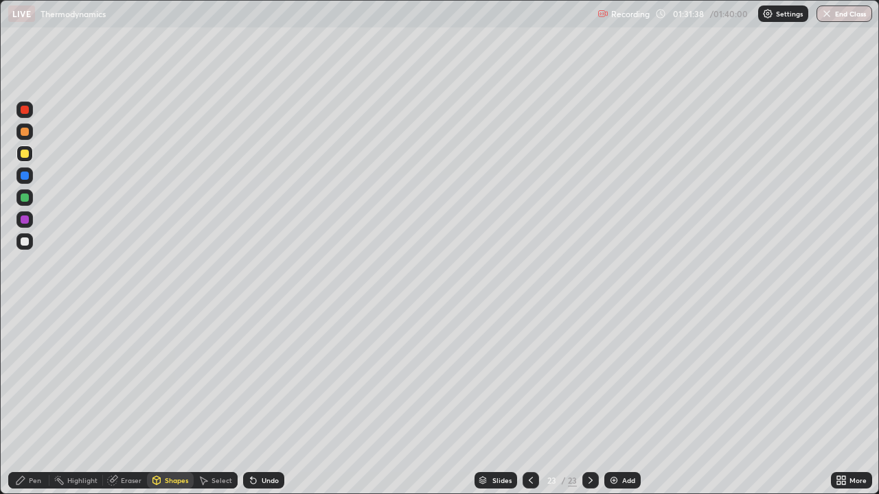
click at [37, 401] on div "Pen" at bounding box center [28, 480] width 41 height 16
click at [25, 154] on div at bounding box center [25, 154] width 8 height 8
click at [25, 240] on div at bounding box center [25, 242] width 8 height 8
click at [174, 401] on div "Shapes" at bounding box center [176, 480] width 23 height 7
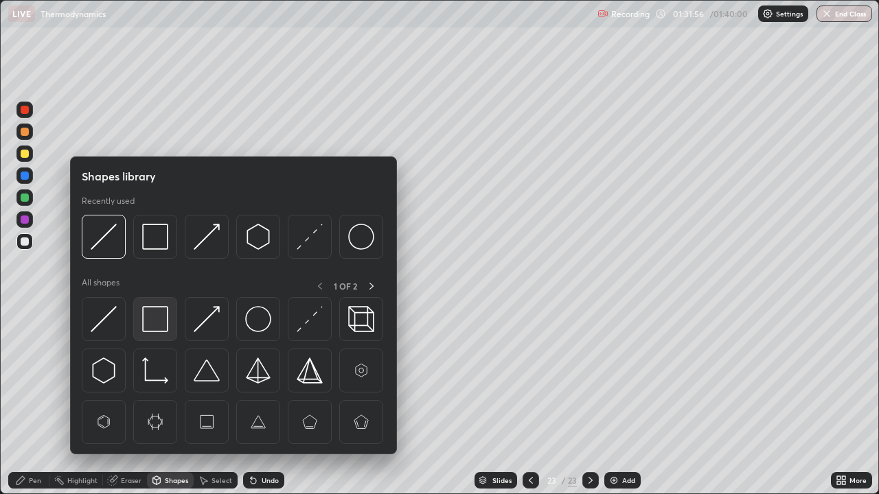
click at [158, 321] on img at bounding box center [155, 319] width 26 height 26
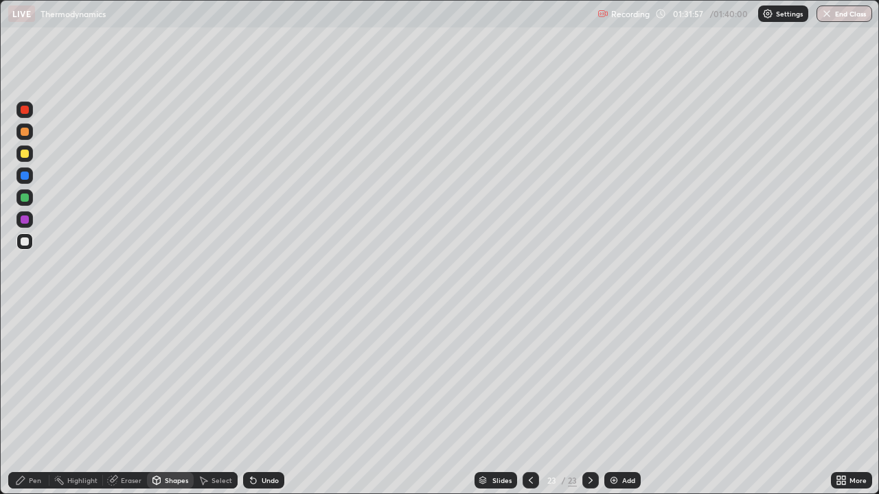
click at [30, 217] on div at bounding box center [24, 219] width 16 height 16
click at [30, 401] on div "Pen" at bounding box center [28, 480] width 41 height 16
click at [169, 401] on div "Shapes" at bounding box center [176, 480] width 23 height 7
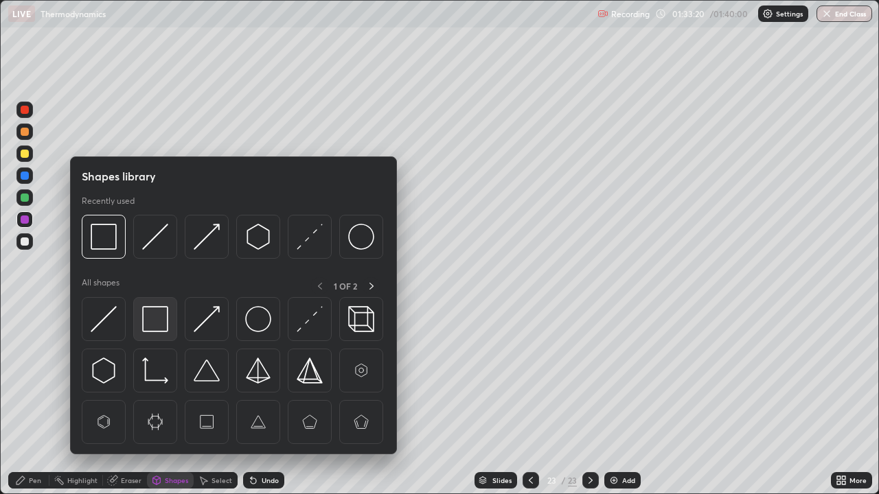
click at [153, 321] on img at bounding box center [155, 319] width 26 height 26
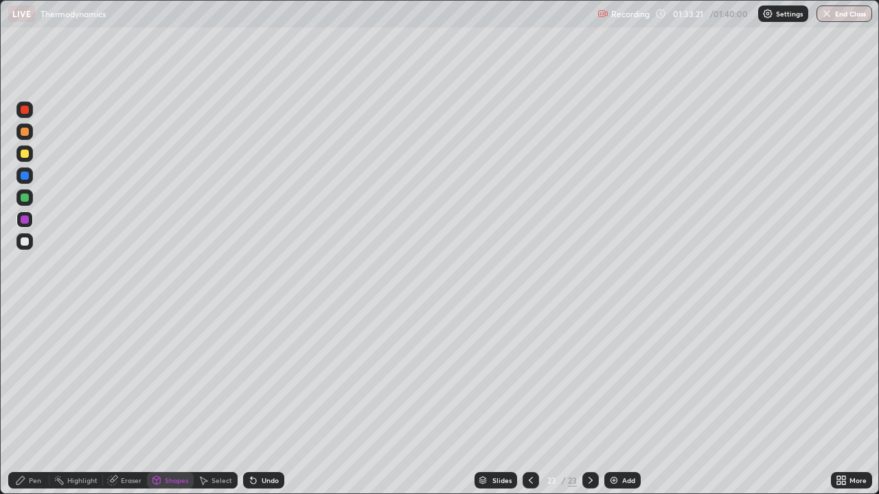
click at [26, 242] on div at bounding box center [25, 242] width 8 height 8
click at [29, 401] on div "Pen" at bounding box center [35, 480] width 12 height 7
click at [25, 198] on div at bounding box center [25, 198] width 8 height 8
click at [529, 401] on icon at bounding box center [530, 480] width 11 height 11
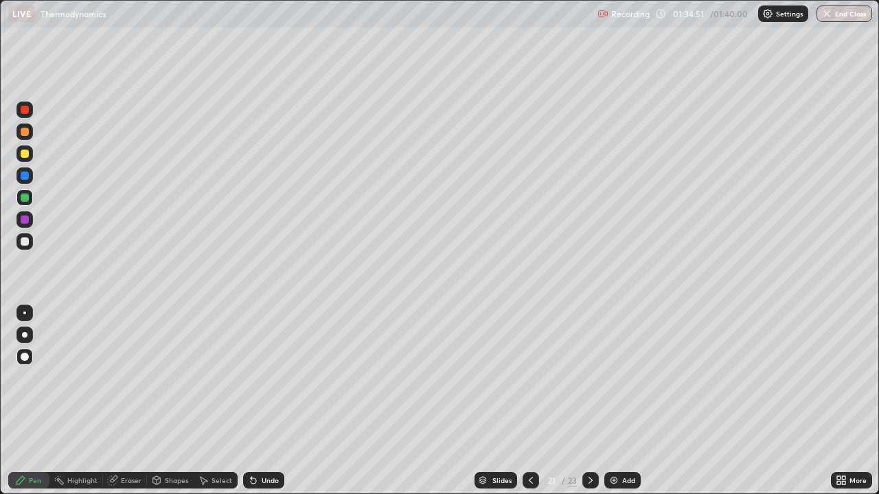
click at [533, 401] on icon at bounding box center [530, 480] width 11 height 11
click at [536, 401] on div at bounding box center [530, 480] width 16 height 27
click at [529, 401] on icon at bounding box center [530, 480] width 11 height 11
click at [536, 401] on div at bounding box center [530, 480] width 16 height 16
click at [535, 401] on div at bounding box center [530, 480] width 16 height 16
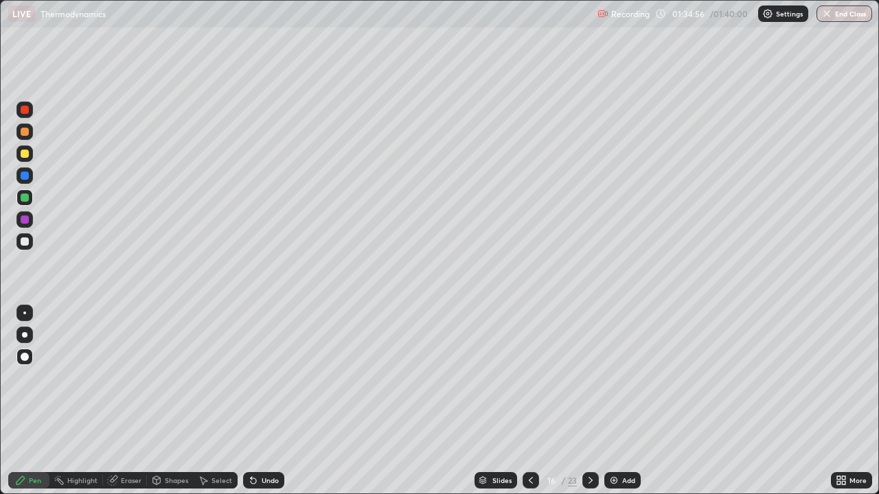
click at [537, 401] on div at bounding box center [530, 480] width 16 height 27
click at [529, 401] on icon at bounding box center [530, 480] width 11 height 11
click at [535, 401] on div at bounding box center [530, 480] width 16 height 16
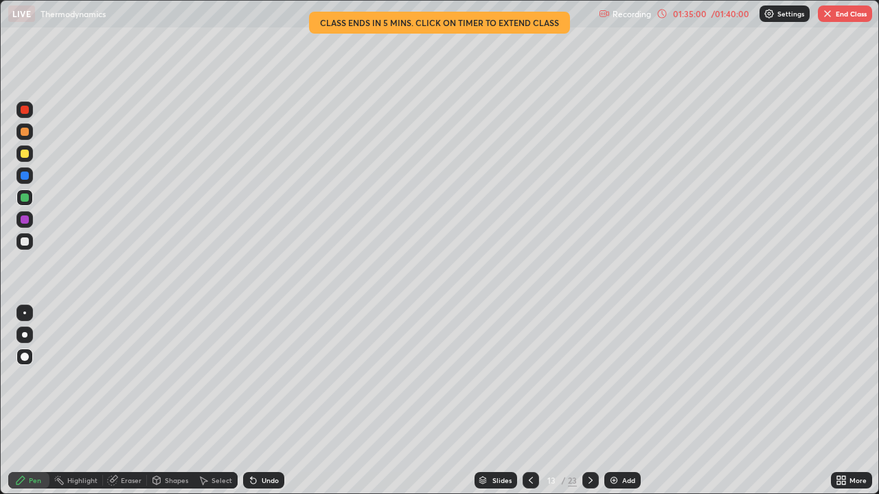
click at [534, 401] on div at bounding box center [530, 480] width 16 height 16
click at [726, 16] on div "/ 01:40:00" at bounding box center [729, 14] width 43 height 8
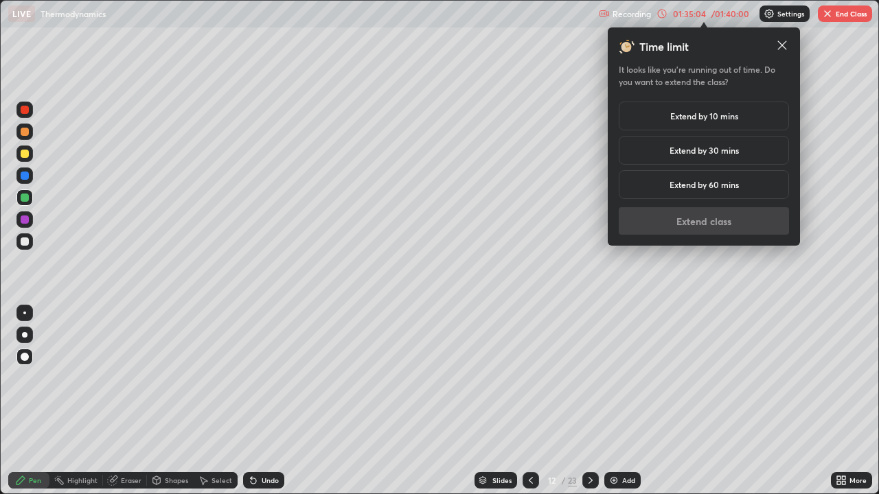
click at [729, 115] on h5 "Extend by 10 mins" at bounding box center [704, 116] width 68 height 12
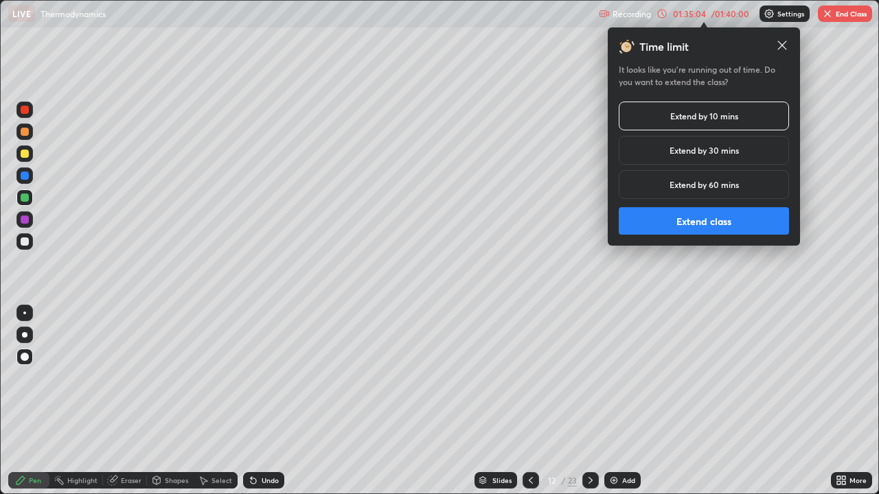
click at [726, 218] on button "Extend class" at bounding box center [704, 220] width 170 height 27
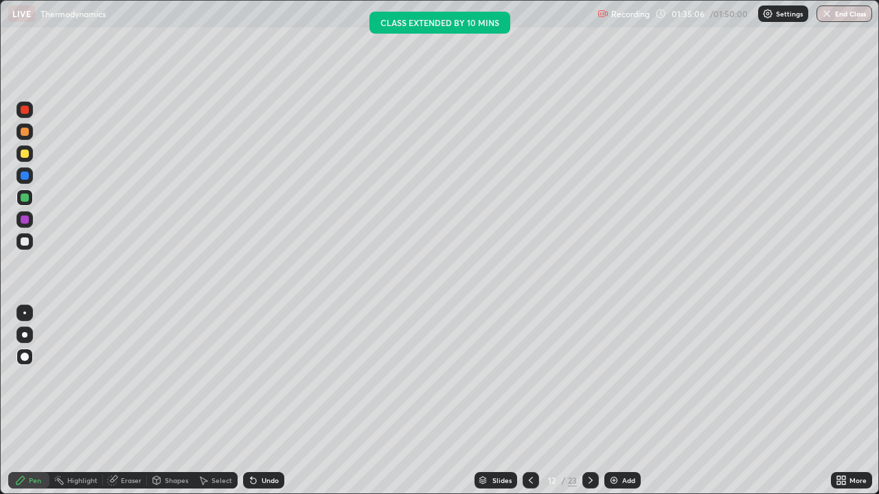
click at [529, 401] on icon at bounding box center [530, 480] width 11 height 11
click at [588, 401] on icon at bounding box center [590, 480] width 11 height 11
click at [589, 401] on icon at bounding box center [590, 480] width 11 height 11
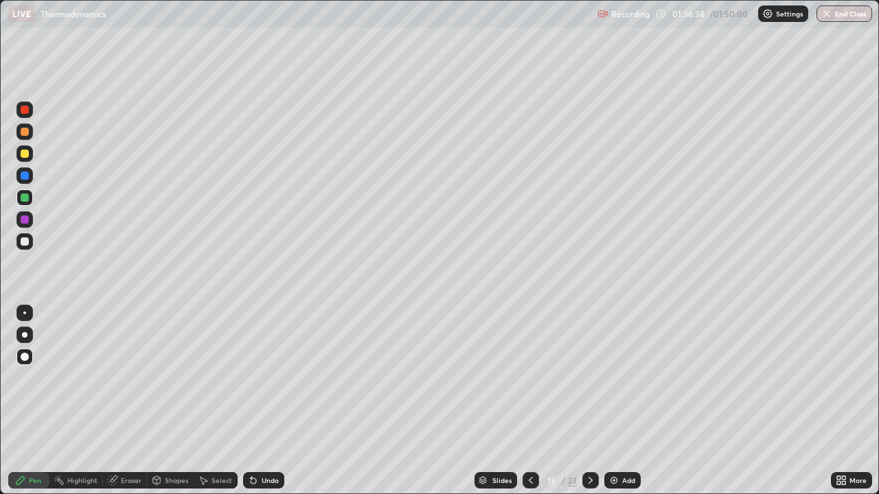
click at [591, 401] on div at bounding box center [590, 480] width 16 height 16
click at [590, 401] on icon at bounding box center [590, 480] width 11 height 11
click at [591, 401] on div at bounding box center [590, 480] width 16 height 16
click at [593, 401] on icon at bounding box center [590, 480] width 11 height 11
click at [589, 401] on icon at bounding box center [590, 480] width 11 height 11
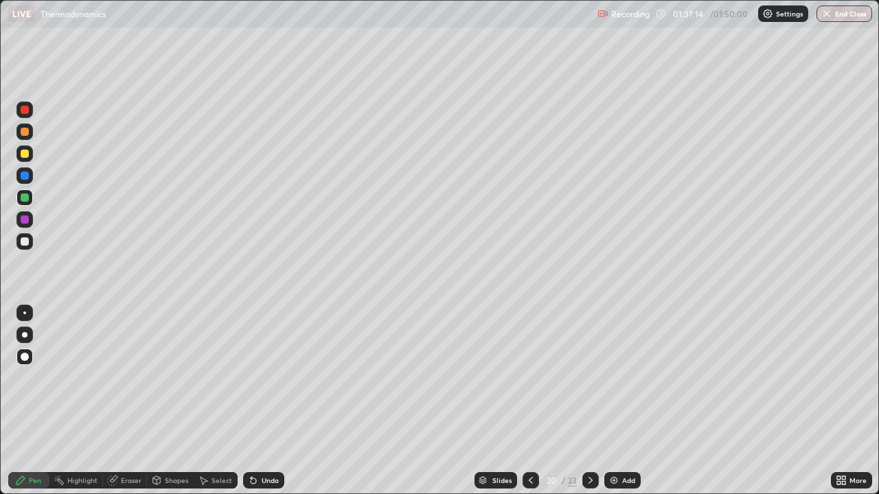
click at [589, 401] on icon at bounding box center [590, 480] width 11 height 11
click at [595, 401] on div at bounding box center [590, 480] width 16 height 16
click at [833, 12] on button "End Class" at bounding box center [844, 13] width 56 height 16
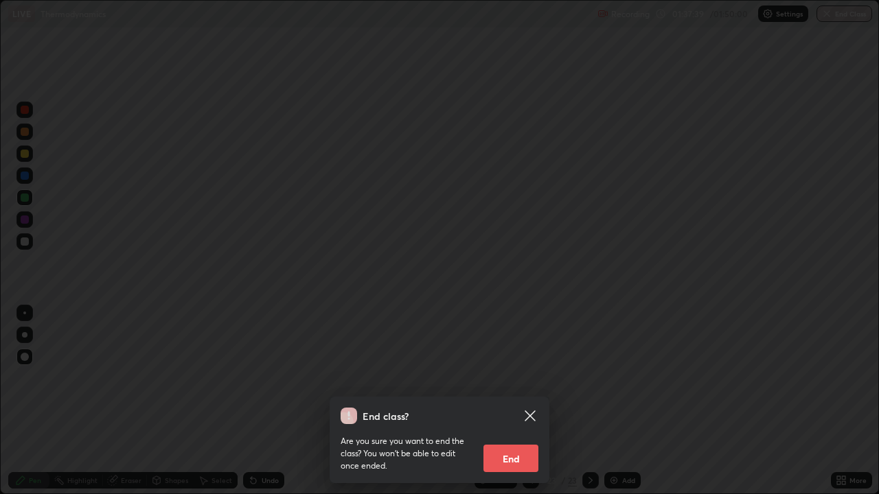
click at [505, 401] on button "End" at bounding box center [510, 458] width 55 height 27
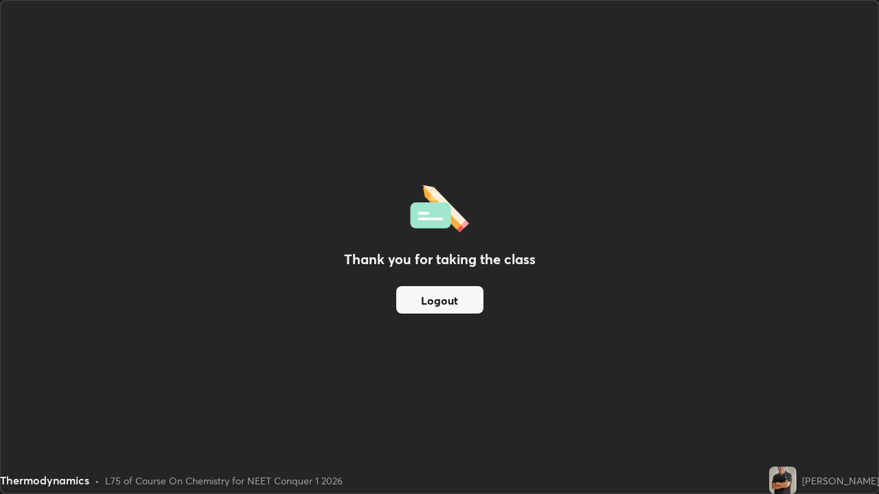
click at [452, 300] on button "Logout" at bounding box center [439, 299] width 87 height 27
